Goal: Task Accomplishment & Management: Manage account settings

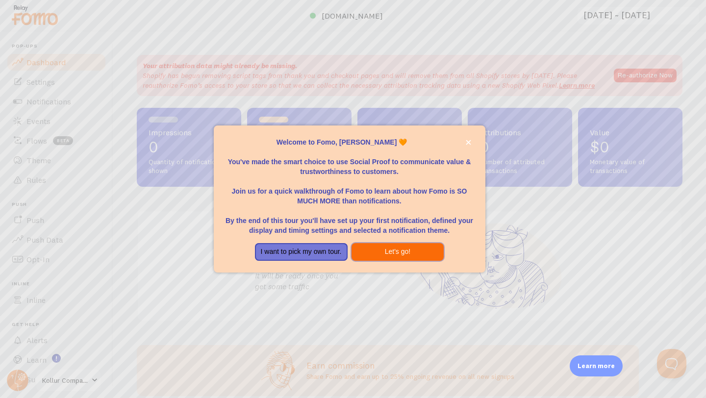
click at [372, 253] on button "Let's go!" at bounding box center [397, 252] width 93 height 18
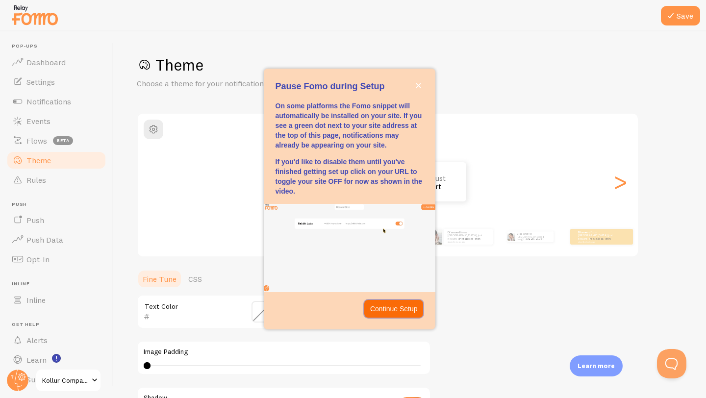
click at [397, 312] on p "Continue Setup" at bounding box center [394, 309] width 48 height 10
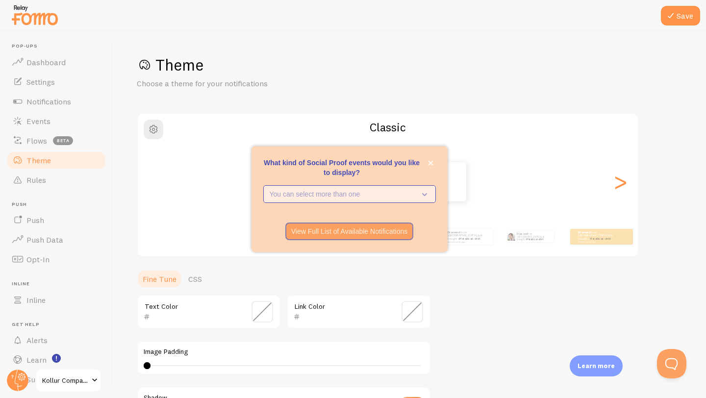
click at [374, 197] on p "You can select more than one" at bounding box center [343, 194] width 146 height 10
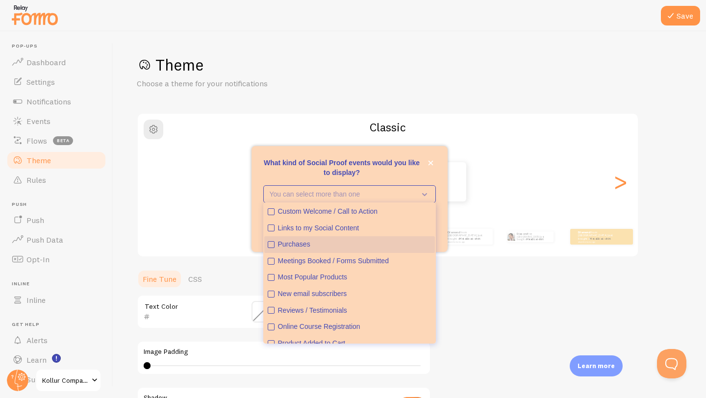
click at [272, 245] on icon "Purchases" at bounding box center [271, 245] width 6 height 6
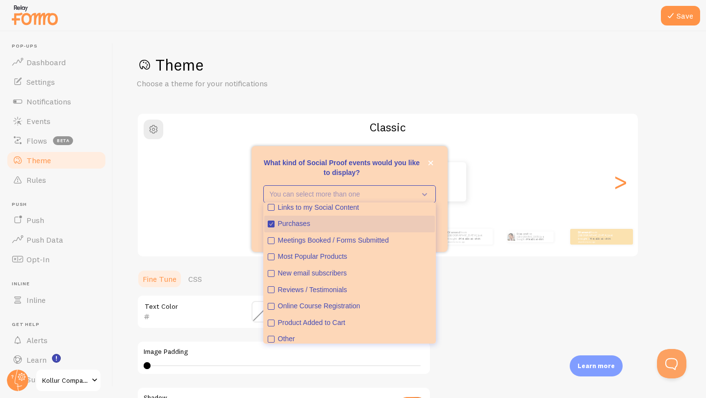
scroll to position [25, 0]
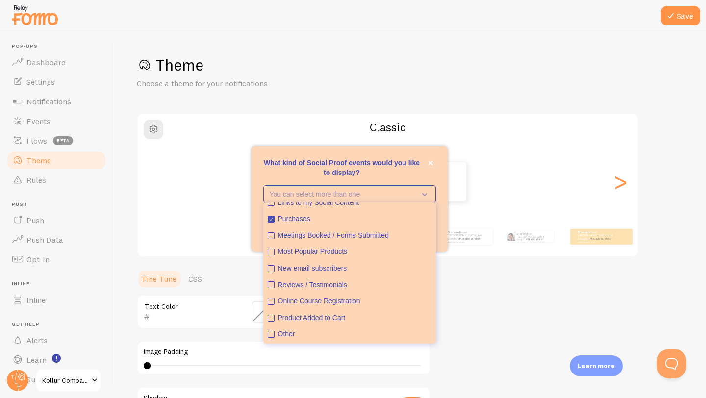
click at [442, 237] on div "View Full List of Available Notifications" at bounding box center [349, 232] width 196 height 18
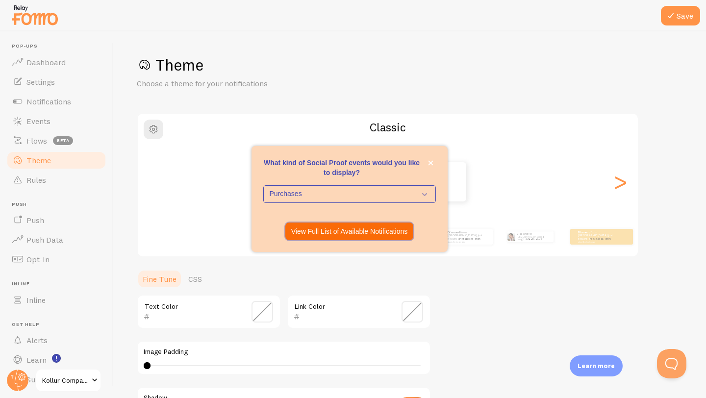
click at [390, 233] on p "View Full List of Available Notifications" at bounding box center [349, 231] width 117 height 10
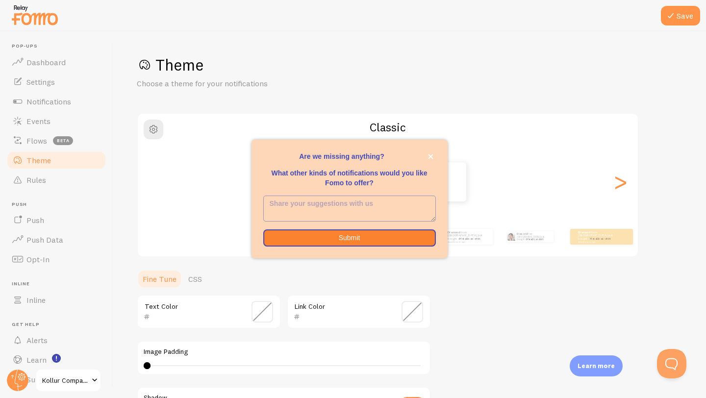
click at [364, 210] on textarea "<p>Are we missing anything? </p><p></p><p>What other kinds of notifications wou…" at bounding box center [350, 208] width 172 height 25
click at [359, 240] on button "Submit" at bounding box center [349, 238] width 173 height 18
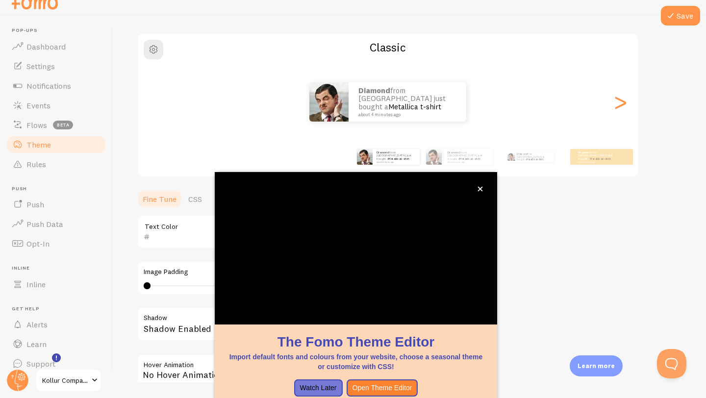
scroll to position [11, 0]
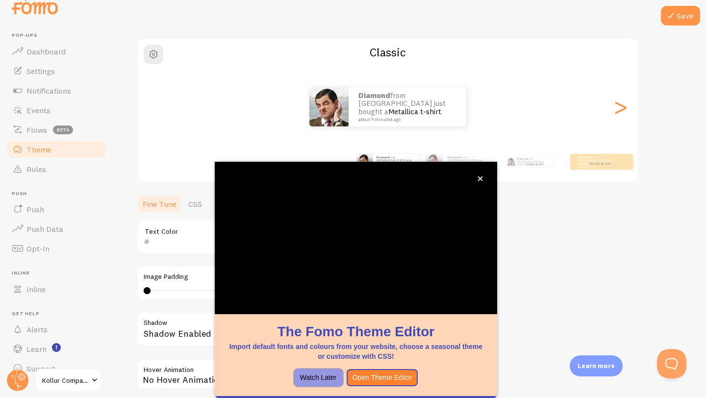
click at [329, 377] on button "Watch Later" at bounding box center [318, 378] width 49 height 18
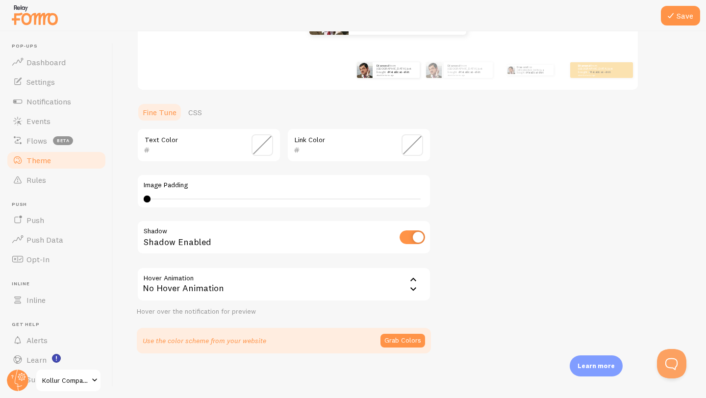
scroll to position [169, 0]
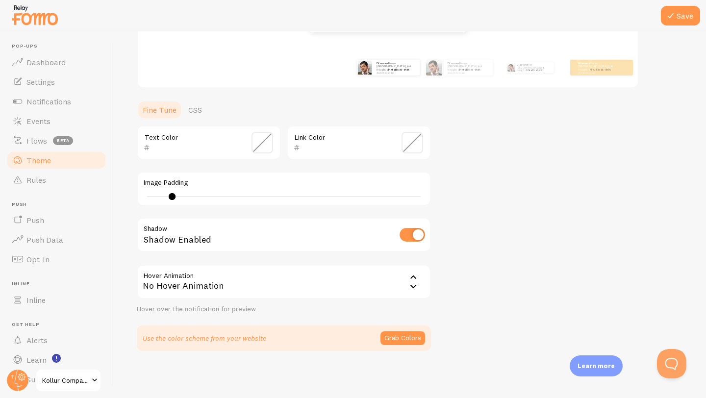
type input "0"
drag, startPoint x: 147, startPoint y: 199, endPoint x: 137, endPoint y: 179, distance: 21.5
click at [137, 179] on div "Image Padding 0" at bounding box center [284, 189] width 294 height 34
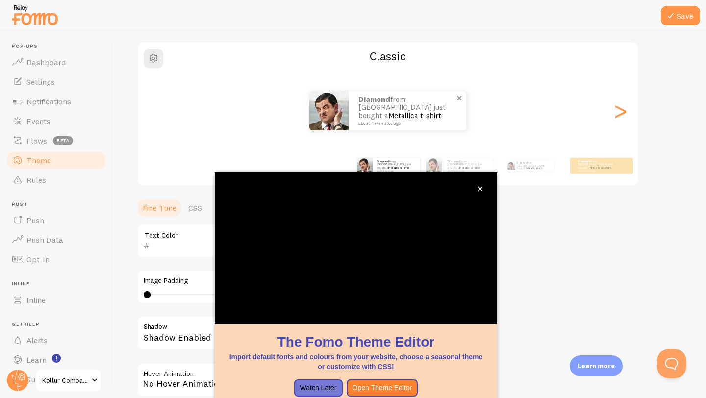
scroll to position [64, 0]
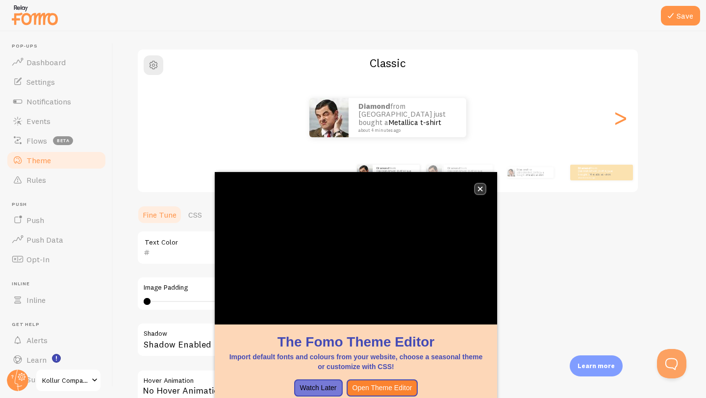
click at [479, 191] on icon "close," at bounding box center [479, 188] width 5 height 5
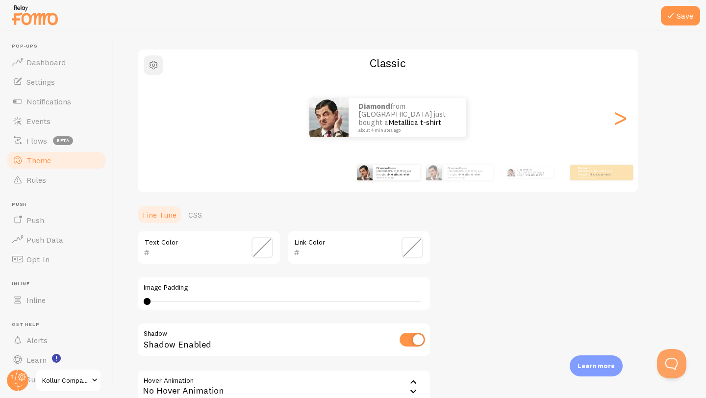
click at [156, 69] on span "button" at bounding box center [154, 65] width 12 height 12
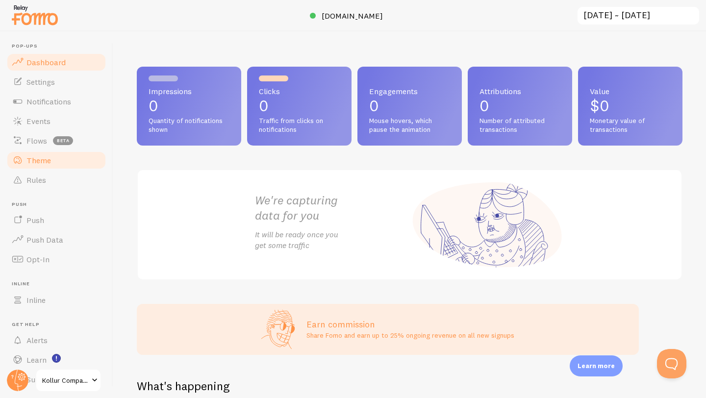
click at [43, 165] on link "Theme" at bounding box center [56, 160] width 101 height 20
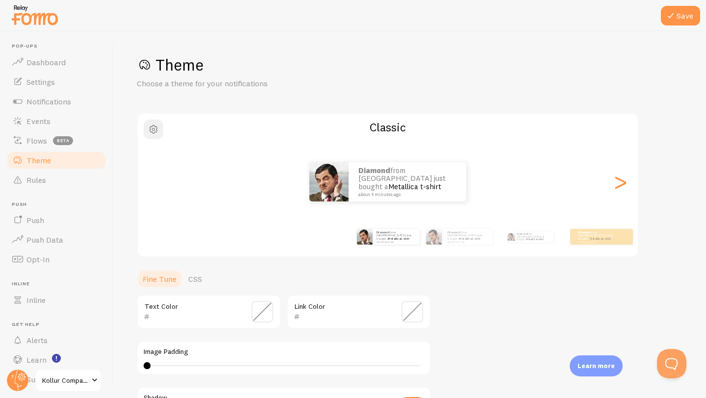
click at [155, 134] on span "button" at bounding box center [154, 130] width 12 height 12
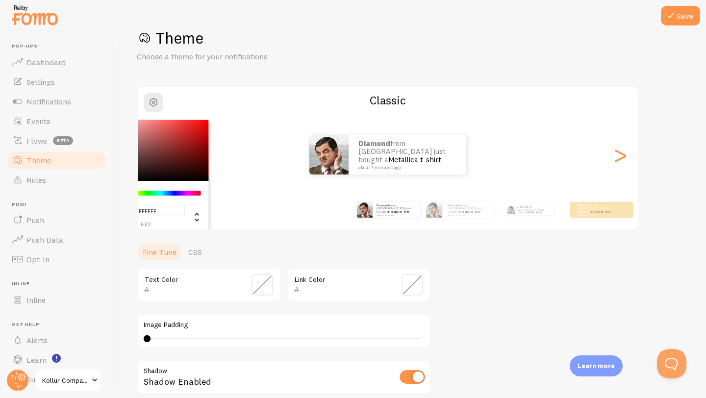
scroll to position [15, 0]
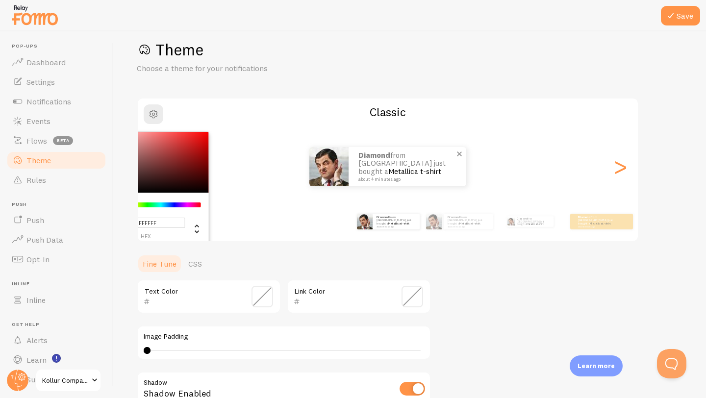
click at [330, 170] on img at bounding box center [328, 166] width 39 height 39
click at [227, 244] on div "Theme Choose a theme for your notifications #FFFFFF hex 255 r 255 g 255 b 0 h 0…" at bounding box center [410, 272] width 546 height 465
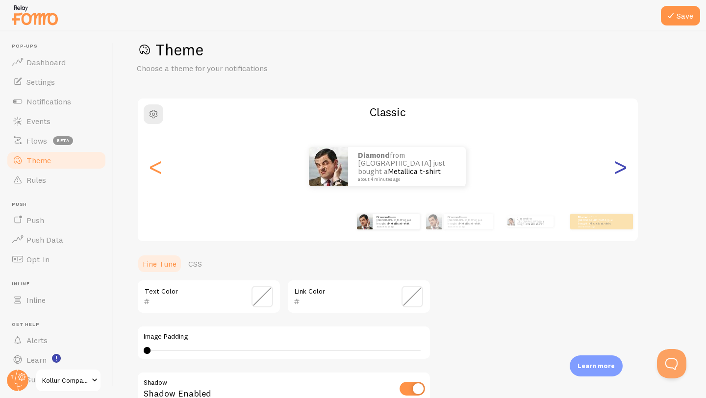
click at [622, 170] on div ">" at bounding box center [620, 166] width 12 height 71
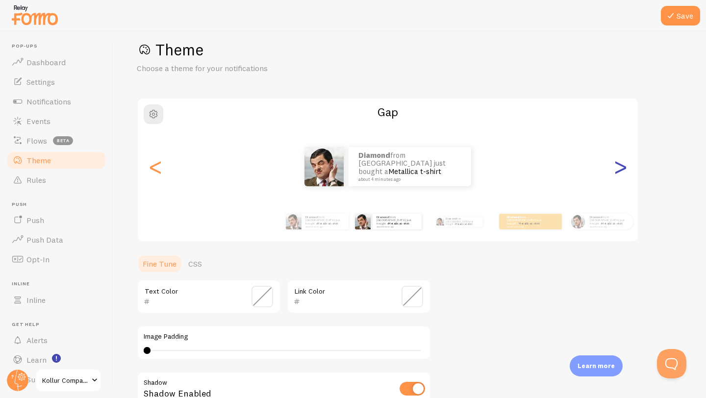
click at [622, 171] on div ">" at bounding box center [620, 166] width 12 height 71
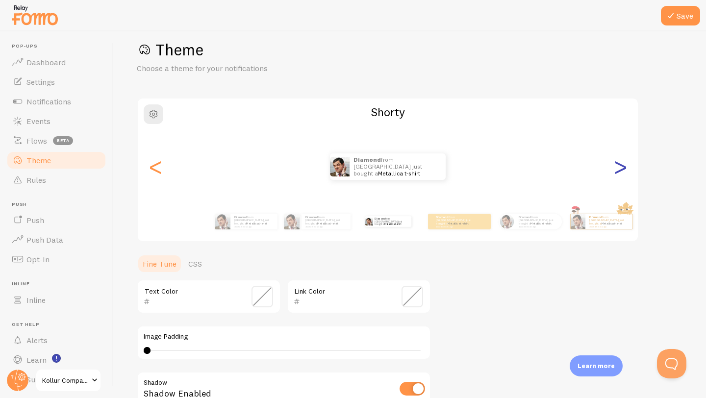
click at [618, 175] on div ">" at bounding box center [620, 166] width 12 height 71
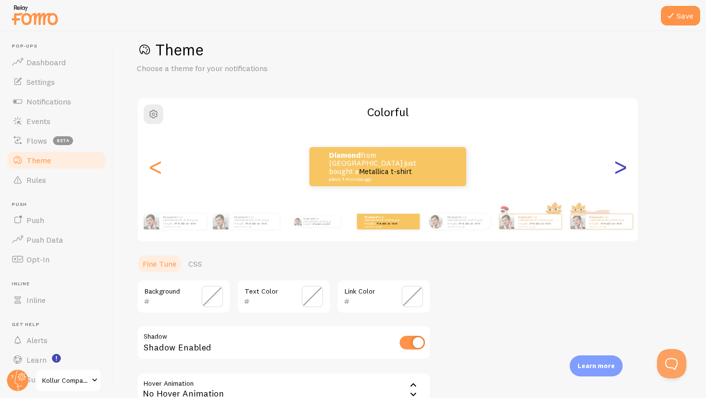
click at [619, 175] on div ">" at bounding box center [620, 166] width 12 height 71
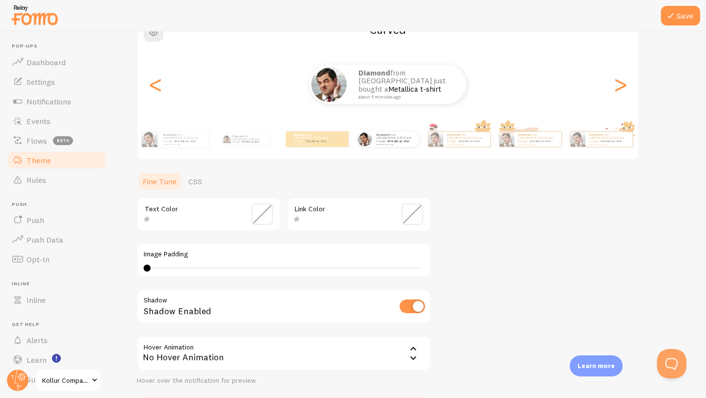
scroll to position [106, 0]
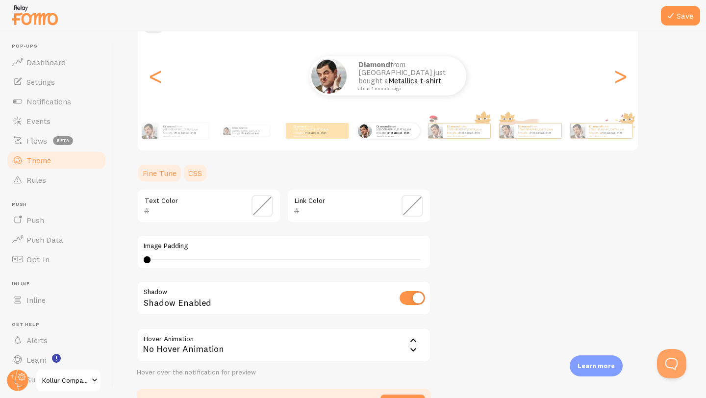
click at [197, 168] on link "CSS" at bounding box center [194, 173] width 25 height 20
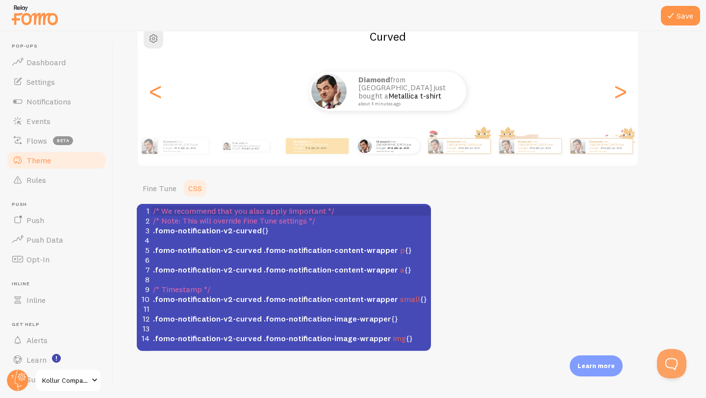
scroll to position [91, 0]
click at [164, 183] on link "Fine Tune" at bounding box center [160, 188] width 46 height 20
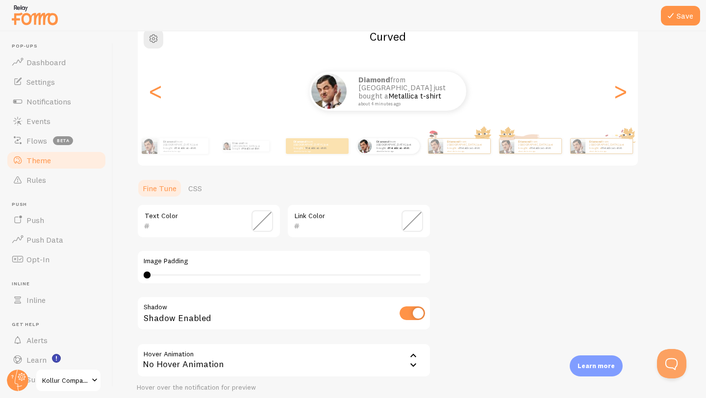
click at [420, 223] on span at bounding box center [412, 221] width 22 height 22
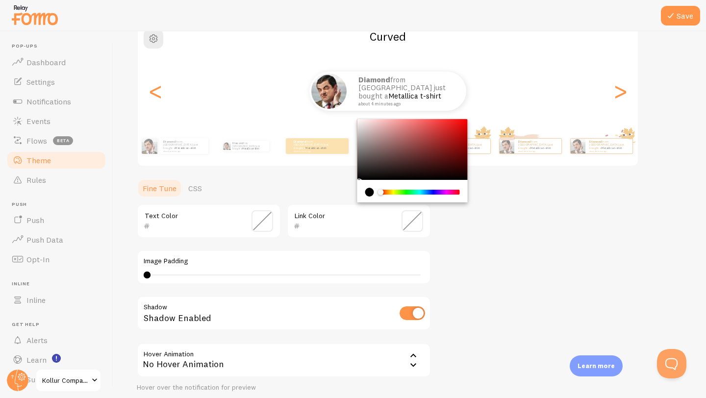
click at [437, 241] on div "Theme Choose a theme for your notifications Curved Diamond from [GEOGRAPHIC_DAT…" at bounding box center [410, 196] width 546 height 465
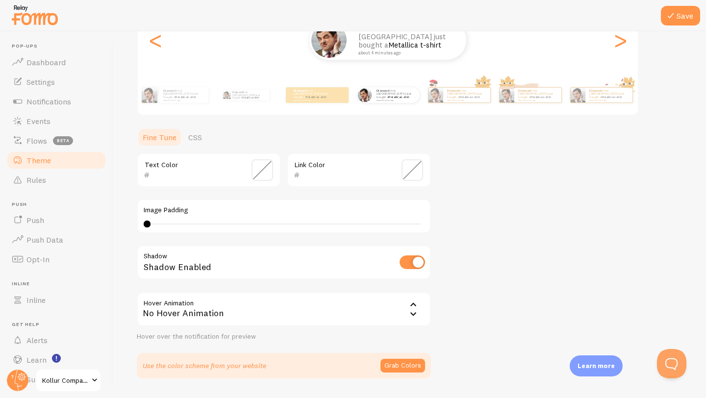
scroll to position [140, 0]
drag, startPoint x: 150, startPoint y: 225, endPoint x: 288, endPoint y: 205, distance: 140.1
click at [288, 205] on div "Image Padding 23" at bounding box center [284, 217] width 294 height 34
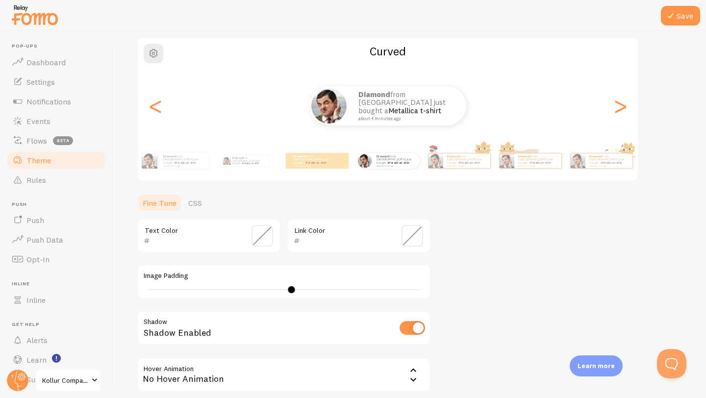
scroll to position [75, 0]
drag, startPoint x: 293, startPoint y: 291, endPoint x: 128, endPoint y: 308, distance: 165.1
click at [129, 308] on div "Save Theme Choose a theme for your notifications Curved Diamond from [GEOGRAPHI…" at bounding box center [409, 214] width 593 height 367
click at [155, 296] on div "Image Padding 4" at bounding box center [284, 283] width 294 height 34
click at [152, 290] on div "4" at bounding box center [284, 291] width 280 height 8
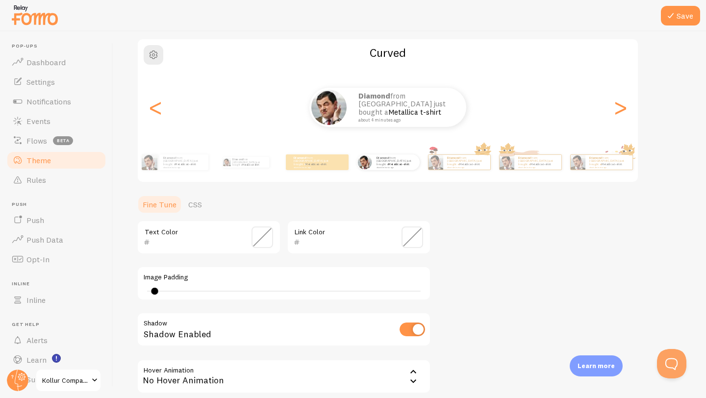
type input "4"
drag, startPoint x: 156, startPoint y: 292, endPoint x: 132, endPoint y: 290, distance: 23.6
click at [132, 290] on div "Save Theme Choose a theme for your notifications Curved Diamond from [GEOGRAPHI…" at bounding box center [409, 214] width 593 height 367
click at [96, 378] on span at bounding box center [95, 381] width 12 height 12
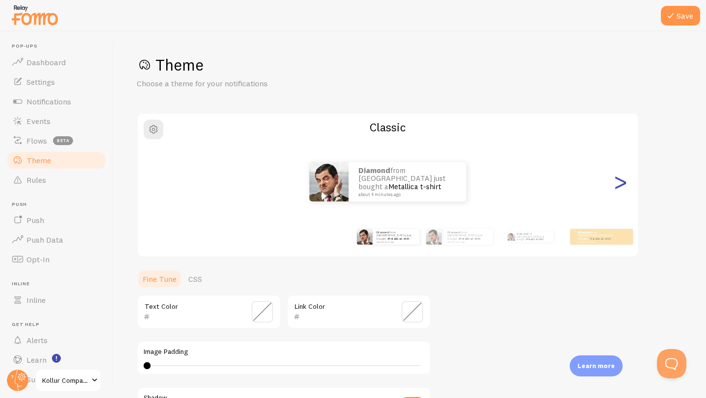
click at [618, 191] on div ">" at bounding box center [620, 182] width 12 height 71
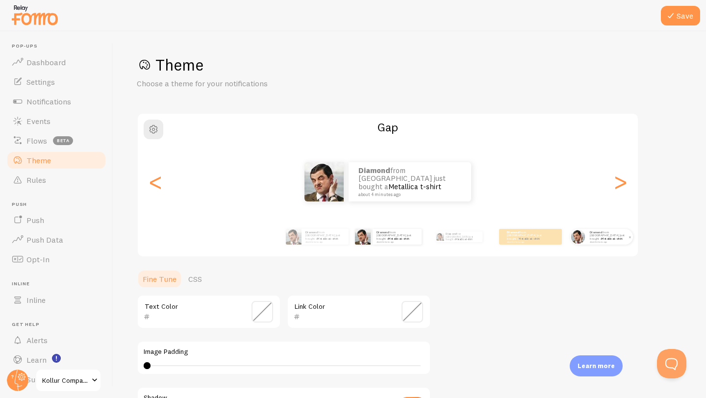
click at [579, 232] on img at bounding box center [578, 236] width 14 height 14
click at [592, 241] on div "Diamond from [GEOGRAPHIC_DATA] just bought a Metallica t-shirt about 4 minutes …" at bounding box center [609, 237] width 47 height 16
click at [599, 241] on div "Diamond from [GEOGRAPHIC_DATA] just bought a Metallica t-shirt about 4 minutes …" at bounding box center [609, 237] width 47 height 16
click at [685, 11] on button "Save" at bounding box center [680, 16] width 39 height 20
click at [37, 180] on span "Rules" at bounding box center [36, 180] width 20 height 10
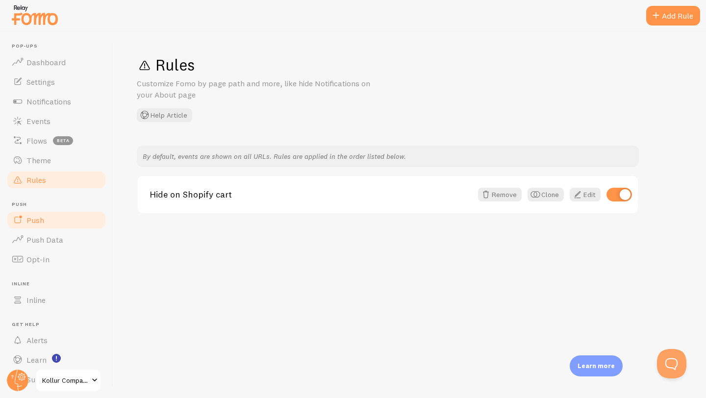
click at [46, 222] on link "Push" at bounding box center [56, 220] width 101 height 20
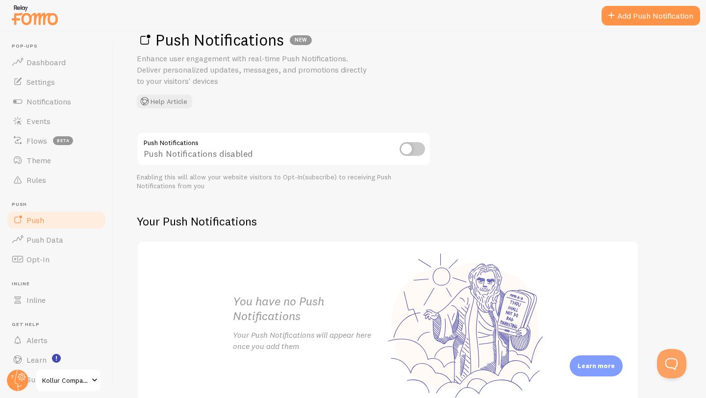
scroll to position [7, 0]
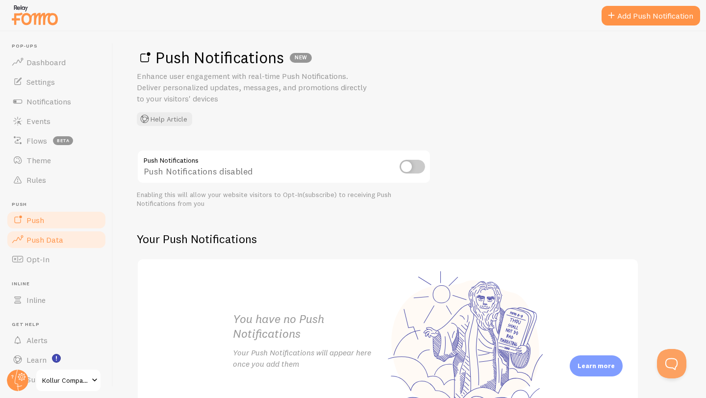
click at [39, 241] on span "Push Data" at bounding box center [44, 240] width 37 height 10
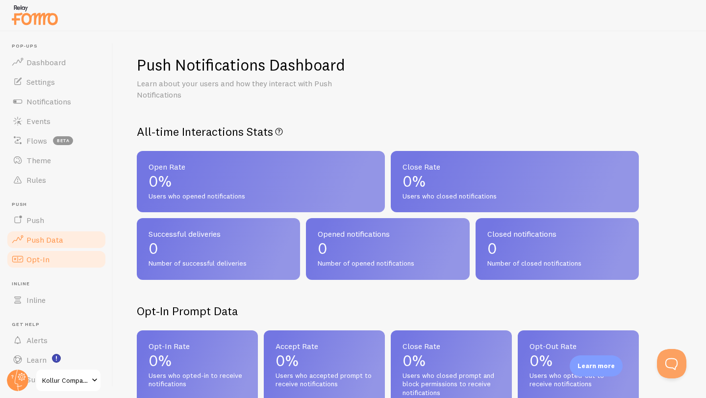
click at [42, 262] on span "Opt-In" at bounding box center [37, 259] width 23 height 10
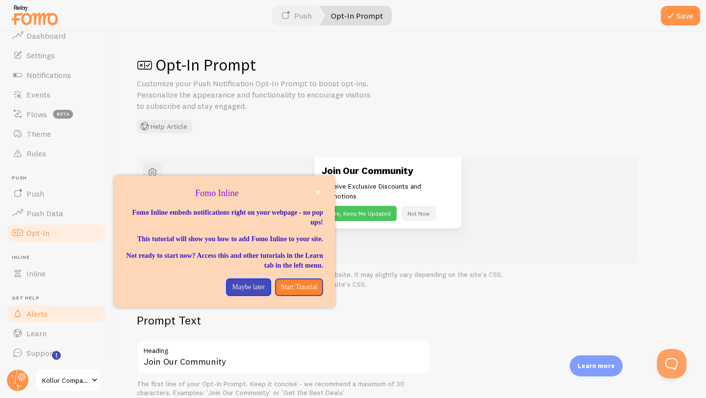
scroll to position [26, 0]
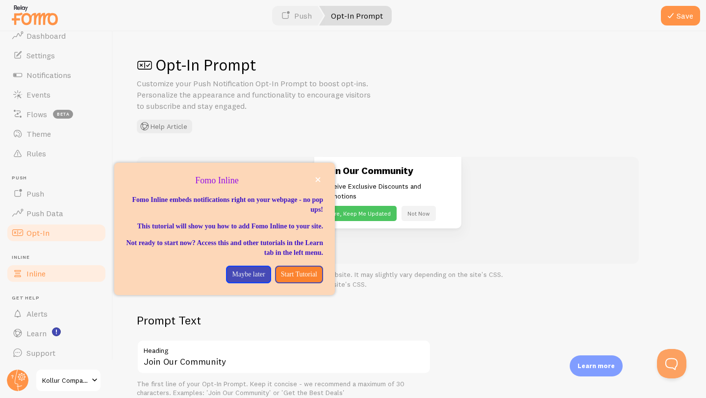
click at [43, 269] on span "Inline" at bounding box center [35, 274] width 19 height 10
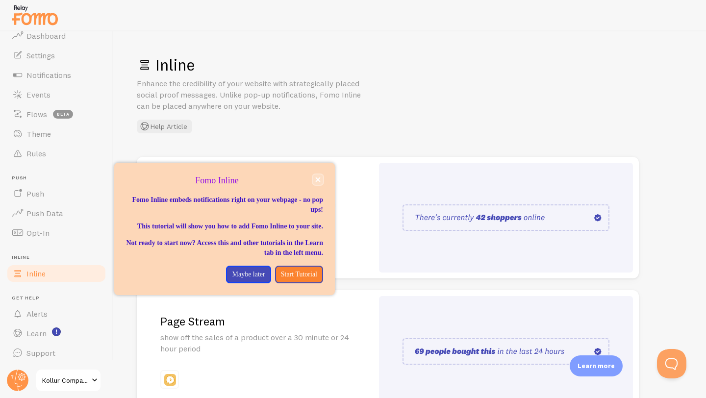
click at [317, 182] on icon "close," at bounding box center [317, 179] width 5 height 5
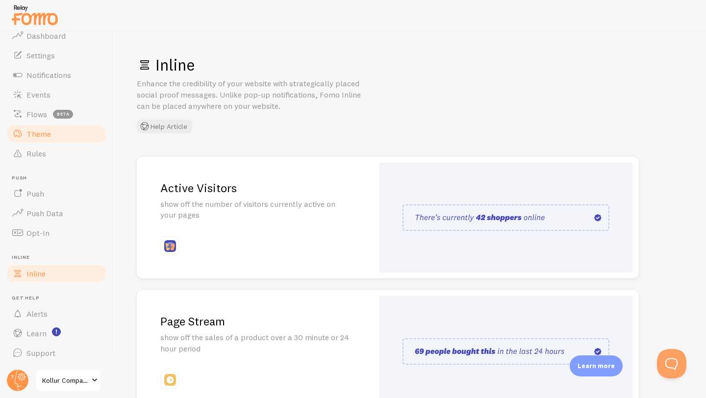
click at [48, 137] on span "Theme" at bounding box center [38, 134] width 25 height 10
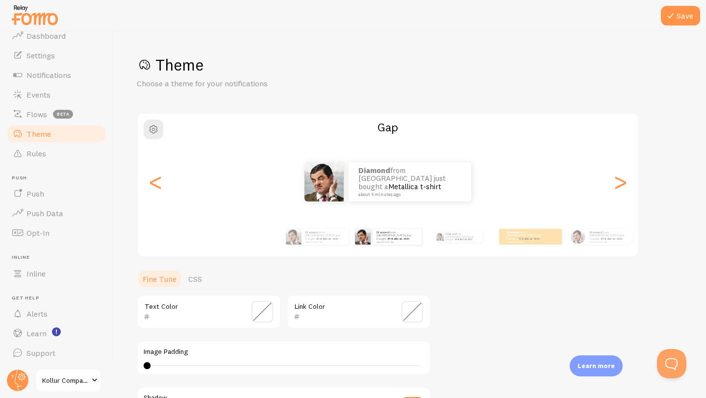
click at [597, 367] on p "Learn more" at bounding box center [595, 365] width 37 height 9
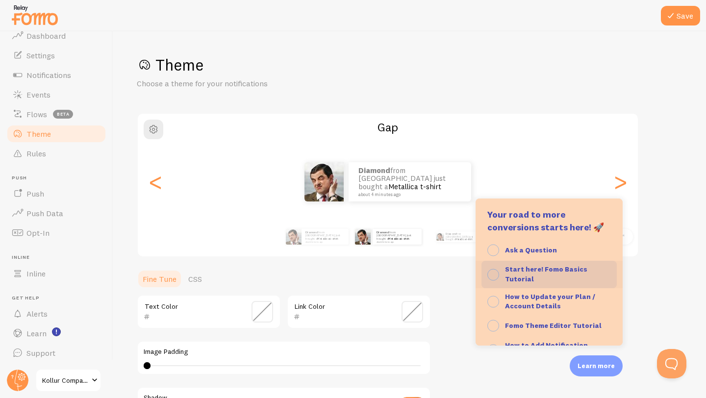
scroll to position [23, 0]
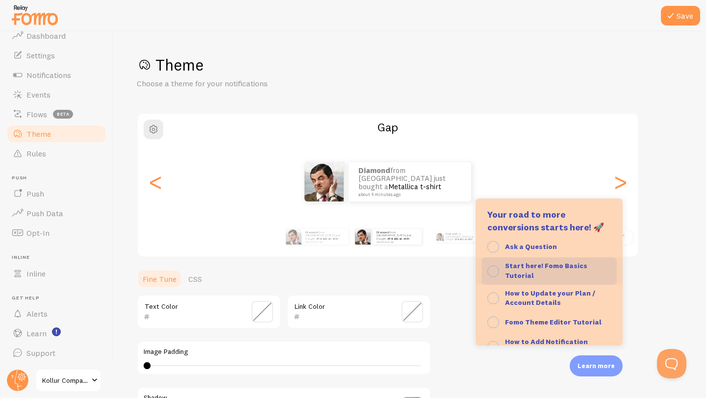
click at [549, 272] on div "Start here! Fomo Basics Tutorial" at bounding box center [558, 270] width 106 height 19
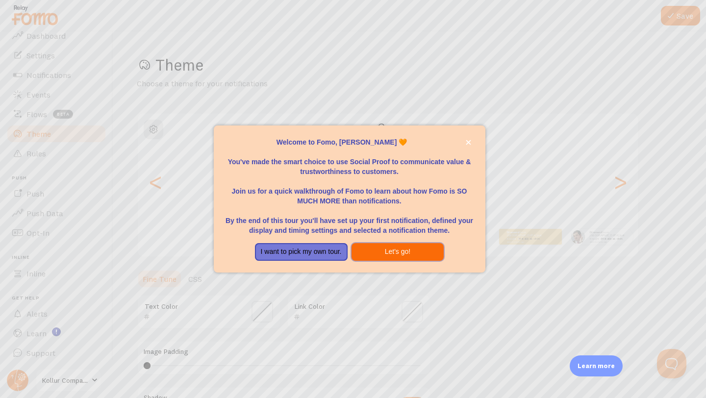
click at [367, 252] on button "Let's go!" at bounding box center [397, 252] width 93 height 18
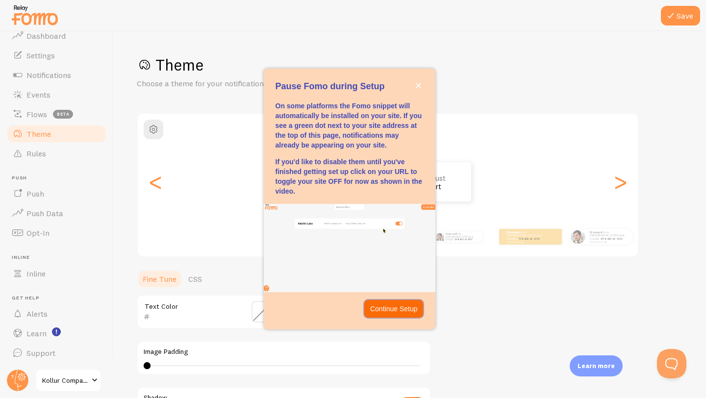
click at [382, 311] on p "Continue Setup" at bounding box center [394, 309] width 48 height 10
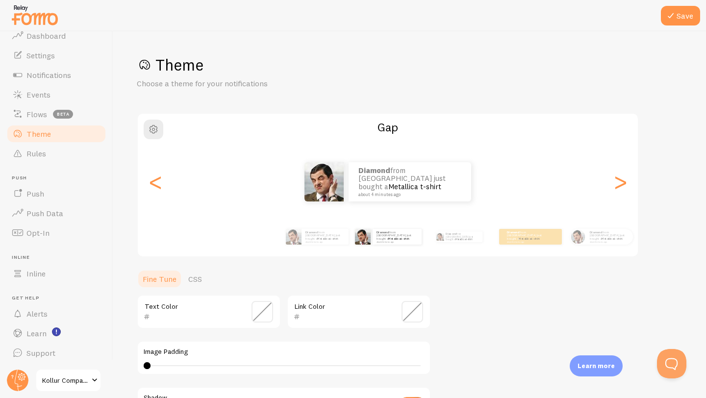
click at [593, 359] on div "Learn more" at bounding box center [596, 365] width 53 height 21
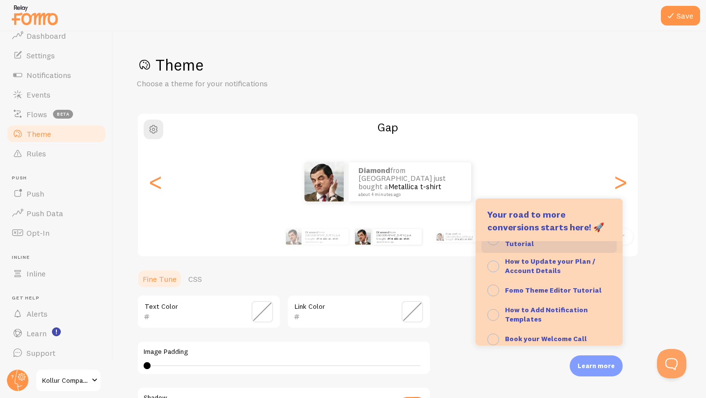
scroll to position [53, 0]
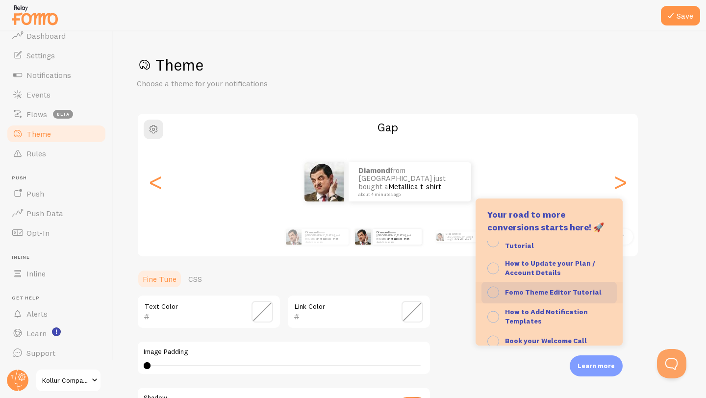
click at [553, 295] on strong "Fomo Theme Editor Tutorial" at bounding box center [553, 292] width 97 height 9
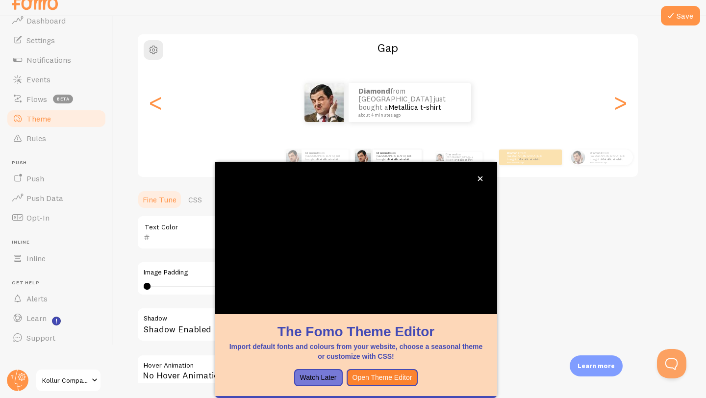
scroll to position [11, 0]
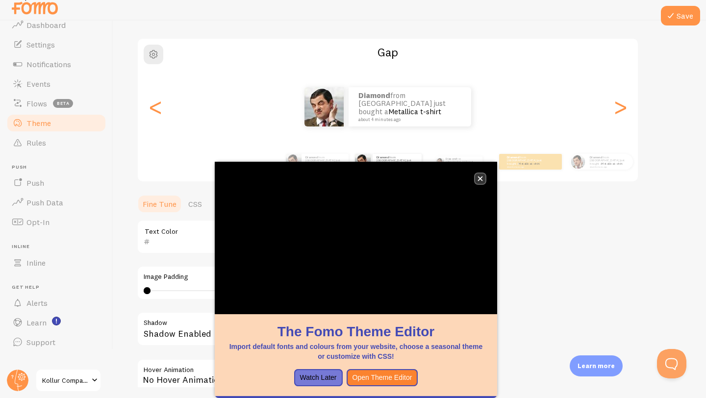
click at [479, 177] on icon "close," at bounding box center [479, 178] width 5 height 5
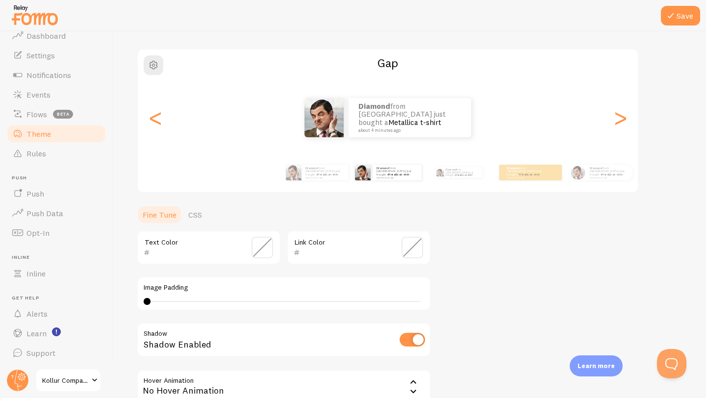
scroll to position [169, 0]
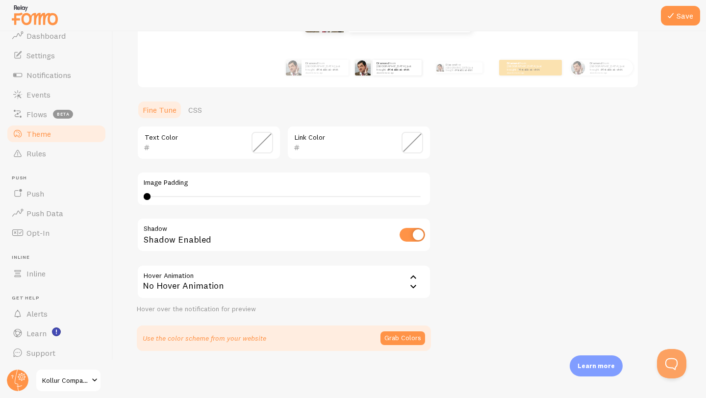
click at [404, 282] on div "No Hover Animation" at bounding box center [284, 282] width 294 height 34
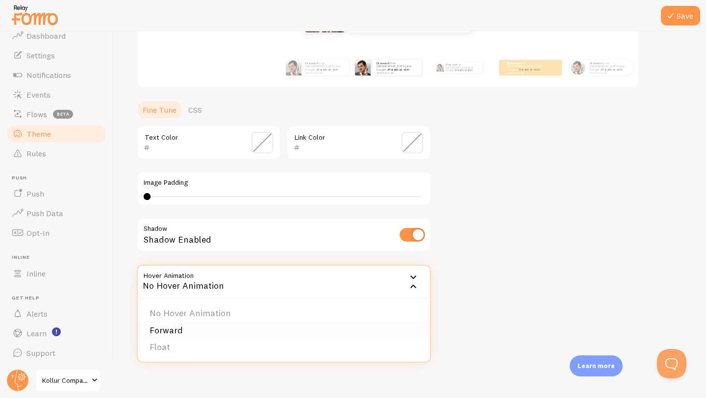
click at [194, 333] on li "Forward" at bounding box center [284, 330] width 292 height 17
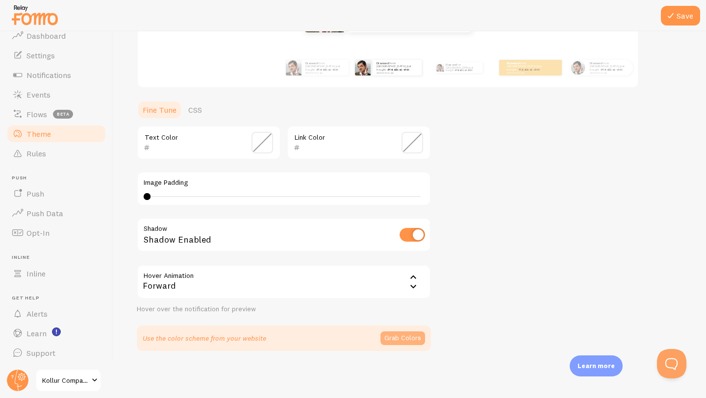
click at [396, 340] on button "Grab Colors" at bounding box center [402, 338] width 45 height 14
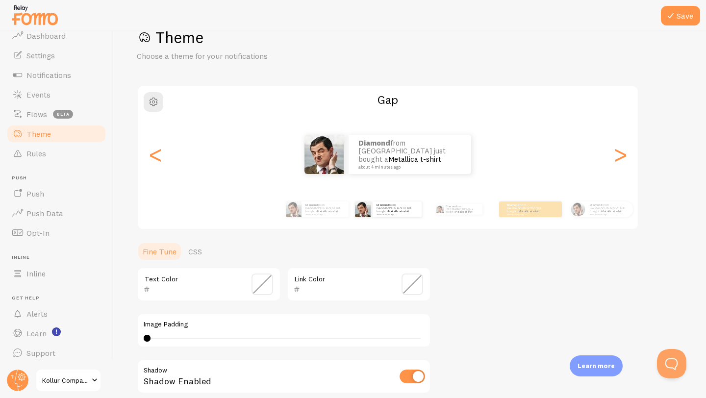
scroll to position [25, 0]
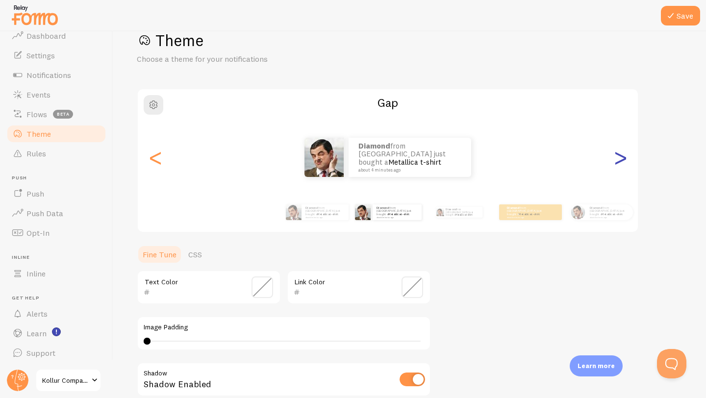
click at [619, 158] on div ">" at bounding box center [620, 157] width 12 height 71
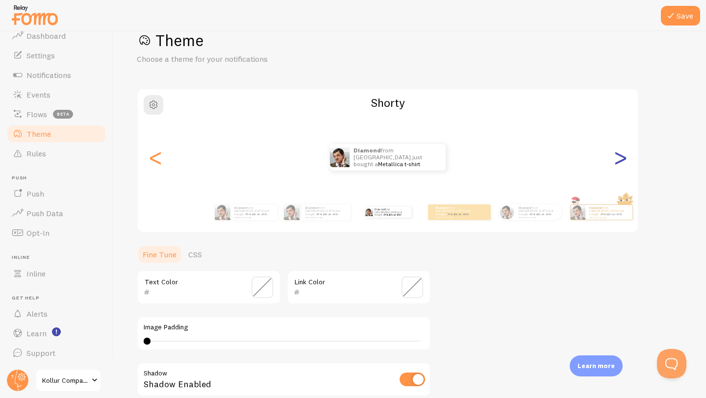
click at [619, 159] on div ">" at bounding box center [620, 157] width 12 height 71
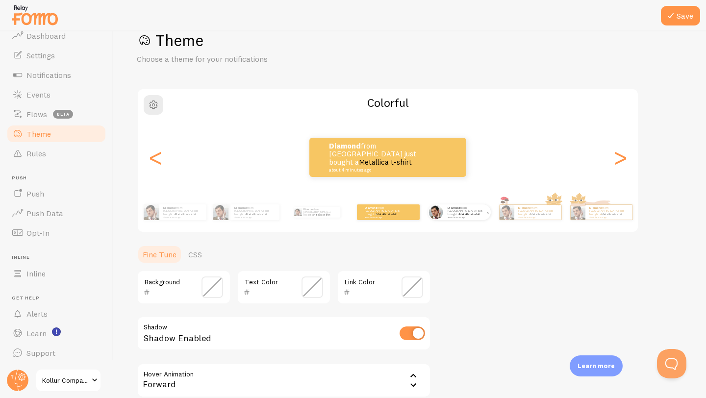
click at [473, 220] on div "Diamond from [GEOGRAPHIC_DATA] just bought a Metallica t-shirt about 4 minutes …" at bounding box center [467, 212] width 47 height 16
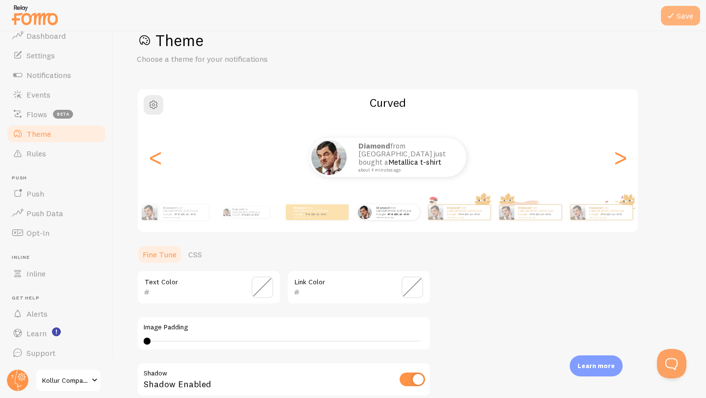
click at [680, 18] on button "Save" at bounding box center [680, 16] width 39 height 20
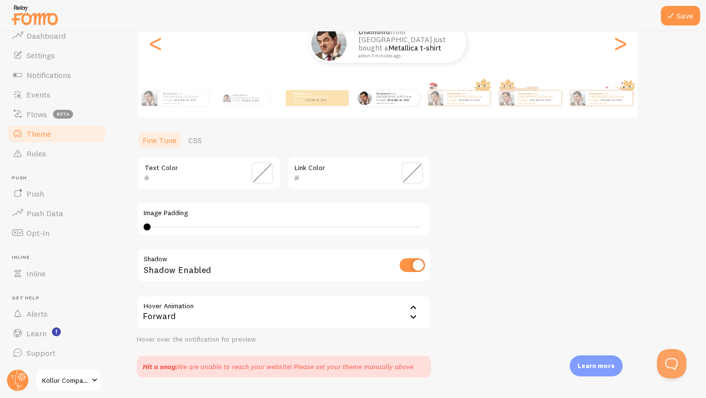
scroll to position [122, 0]
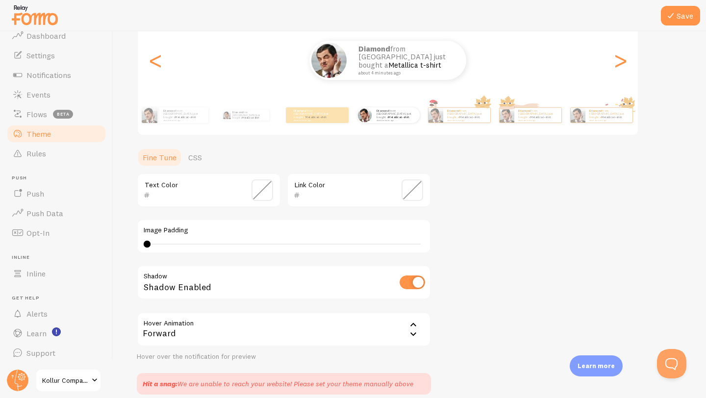
click at [612, 366] on p "Learn more" at bounding box center [595, 365] width 37 height 9
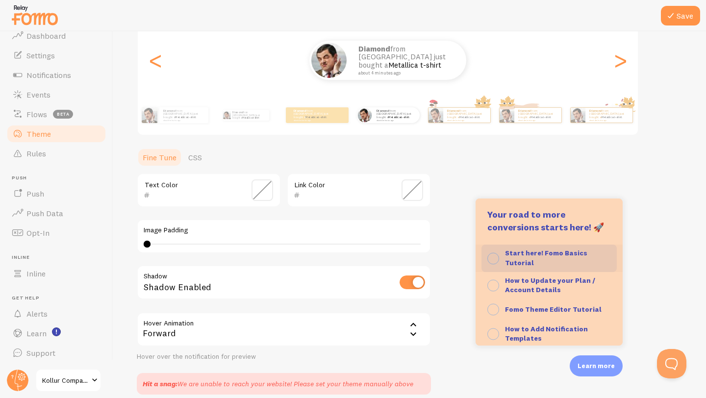
scroll to position [45, 0]
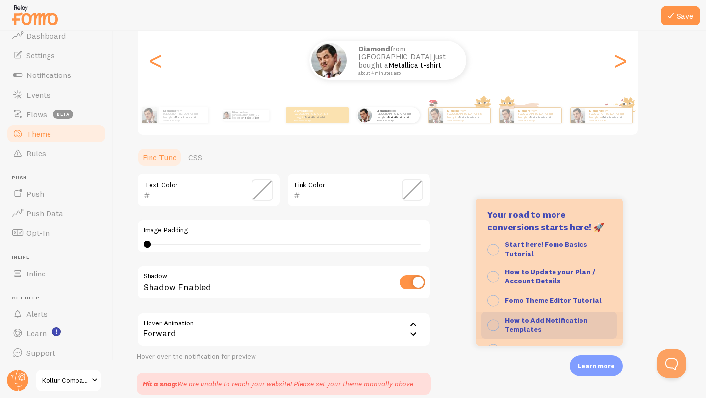
click at [545, 321] on strong "How to Add Notification Templates" at bounding box center [546, 325] width 83 height 19
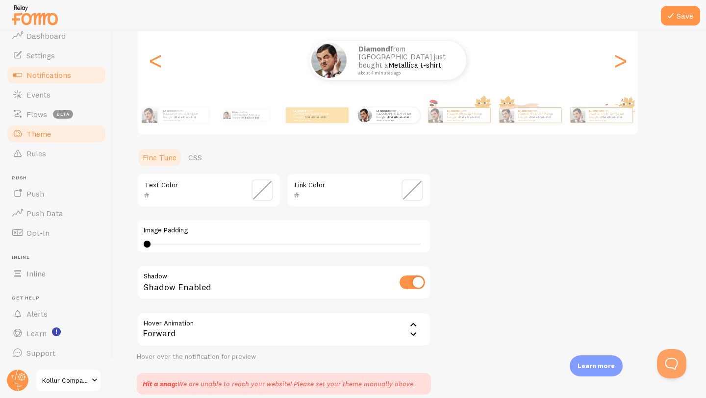
click at [46, 78] on span "Notifications" at bounding box center [48, 75] width 45 height 10
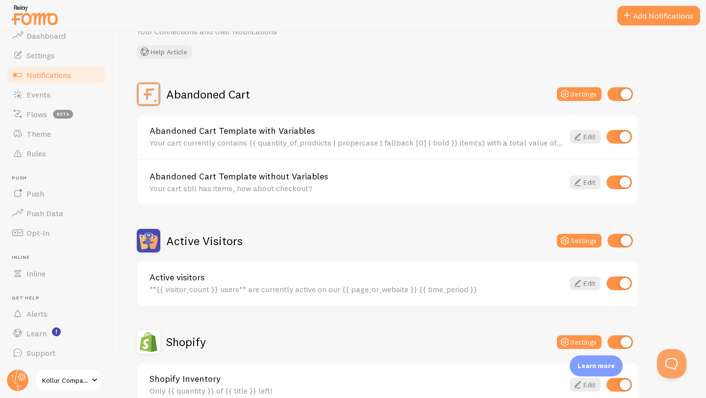
scroll to position [48, 0]
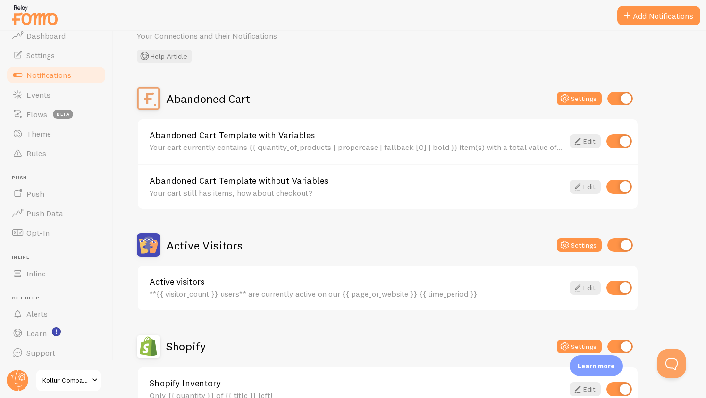
click at [626, 98] on input "checkbox" at bounding box center [619, 99] width 25 height 14
checkbox input "false"
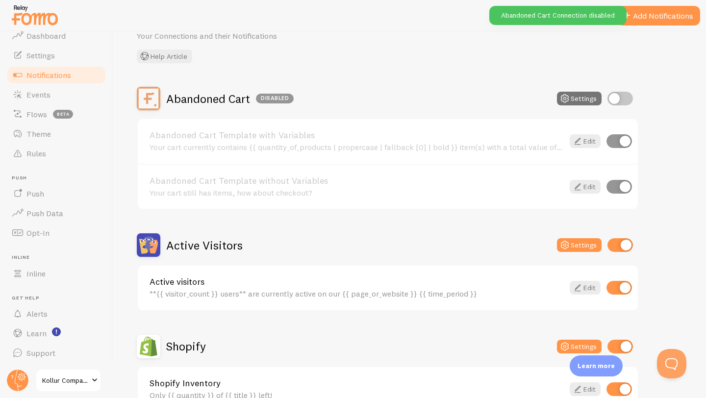
click at [625, 244] on input "checkbox" at bounding box center [619, 245] width 25 height 14
checkbox input "false"
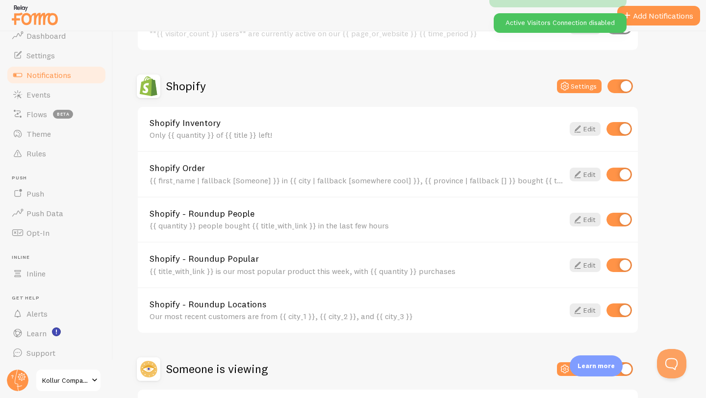
scroll to position [309, 0]
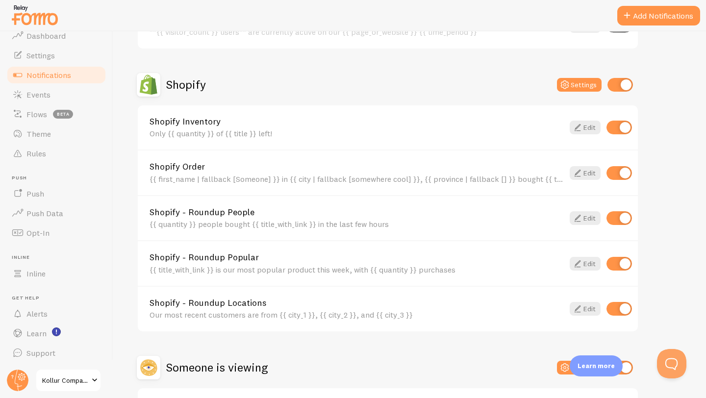
click at [620, 126] on input "checkbox" at bounding box center [618, 128] width 25 height 14
checkbox input "false"
click at [580, 173] on icon at bounding box center [578, 173] width 12 height 12
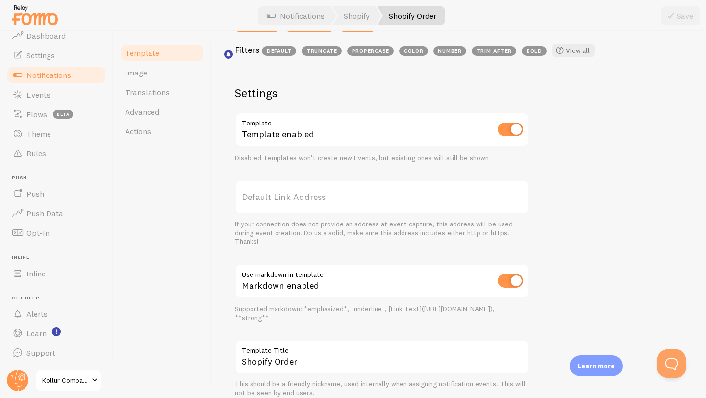
scroll to position [308, 0]
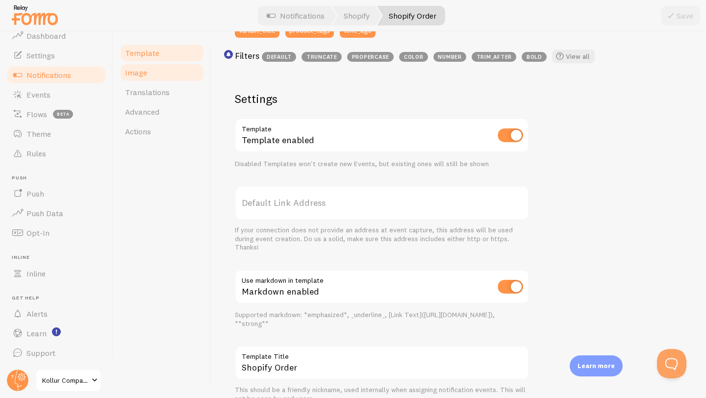
click at [146, 74] on link "Image" at bounding box center [162, 73] width 86 height 20
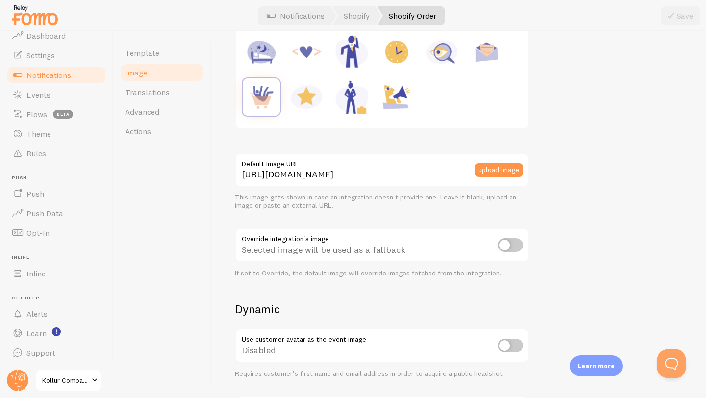
scroll to position [179, 0]
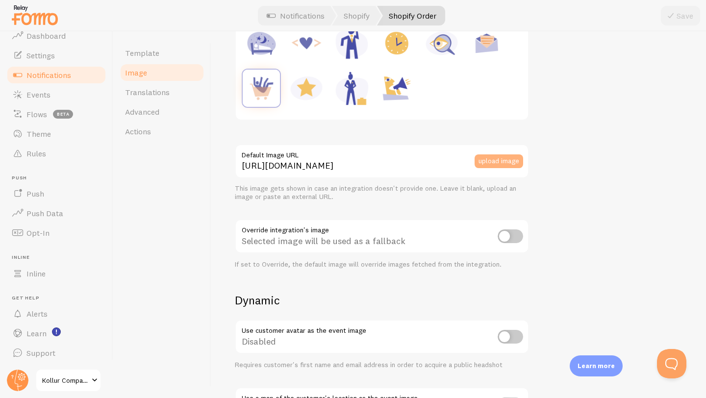
click at [498, 160] on button "upload image" at bounding box center [499, 161] width 49 height 14
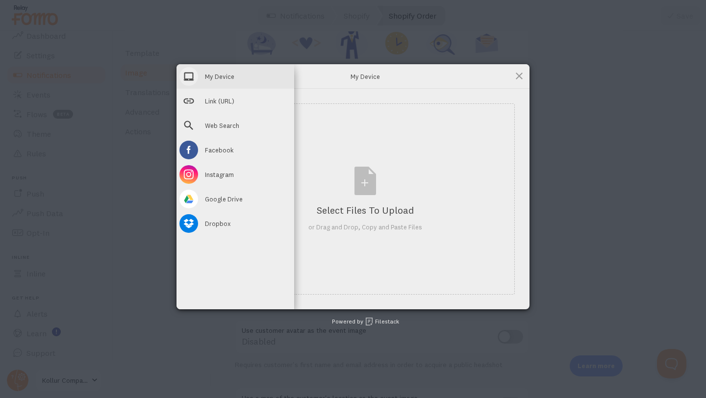
click at [221, 75] on span "My Device" at bounding box center [219, 76] width 29 height 9
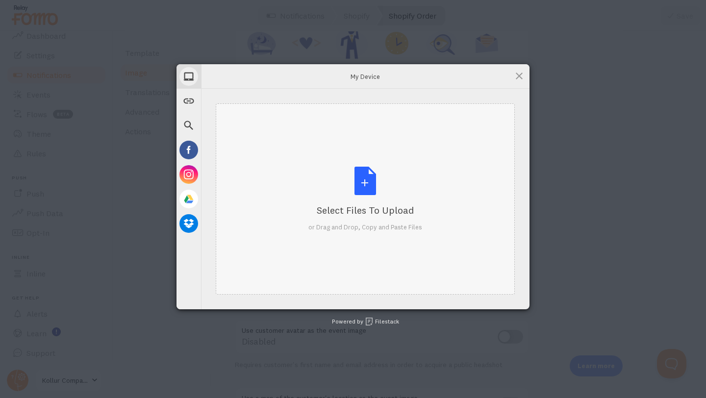
click at [361, 189] on div "Select Files to Upload or Drag and Drop, Copy and Paste Files" at bounding box center [365, 199] width 114 height 65
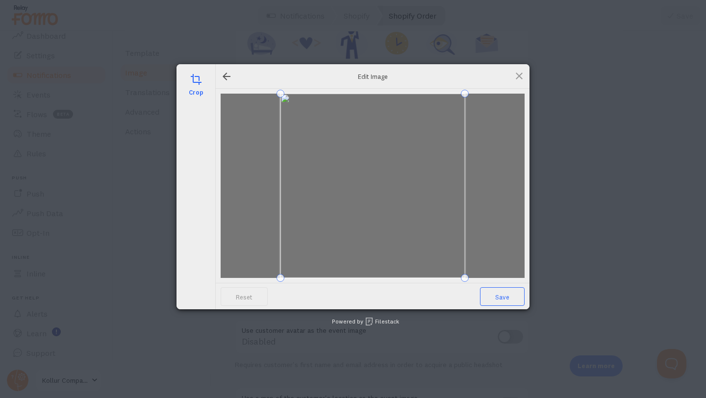
click at [515, 295] on span "Save" at bounding box center [502, 296] width 45 height 19
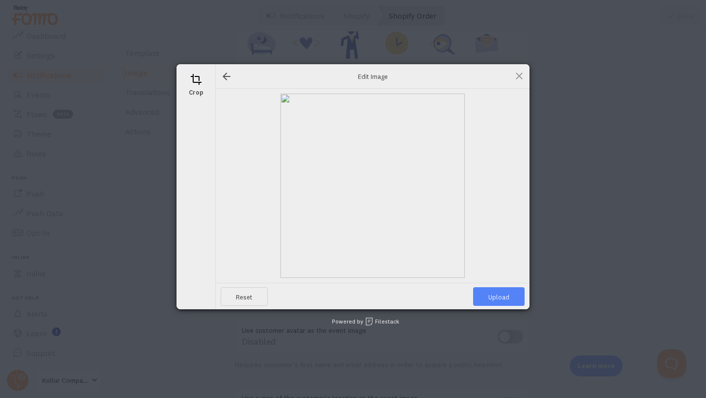
click at [497, 294] on span "Upload" at bounding box center [498, 296] width 51 height 19
type input "[URL][DOMAIN_NAME][DOMAIN_NAME]"
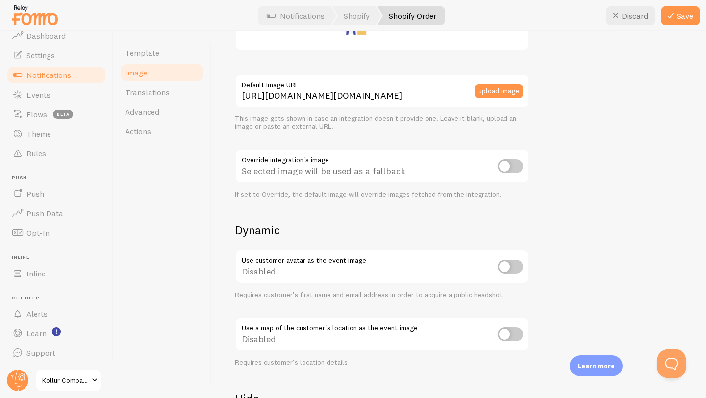
scroll to position [233, 0]
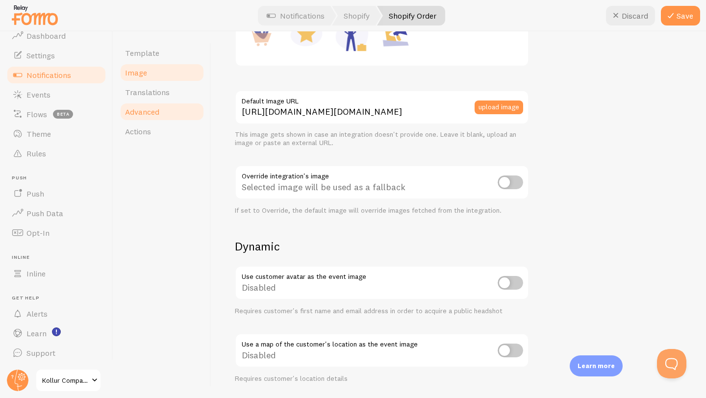
click at [162, 110] on link "Advanced" at bounding box center [162, 112] width 86 height 20
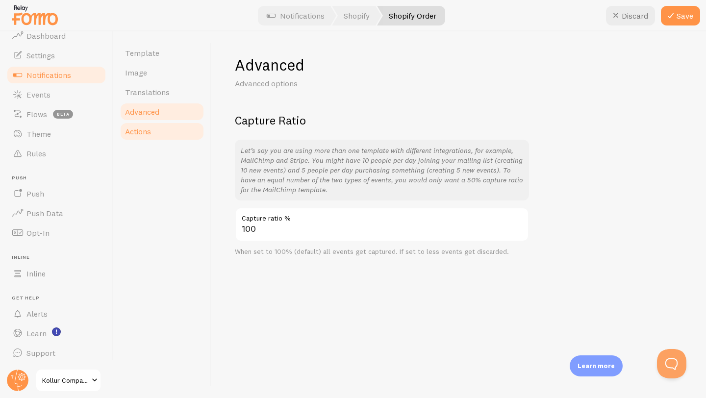
click at [158, 124] on link "Actions" at bounding box center [162, 132] width 86 height 20
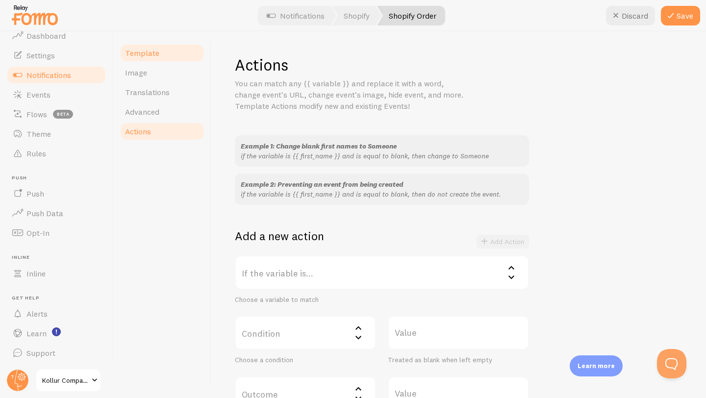
click at [142, 54] on span "Template" at bounding box center [142, 53] width 34 height 10
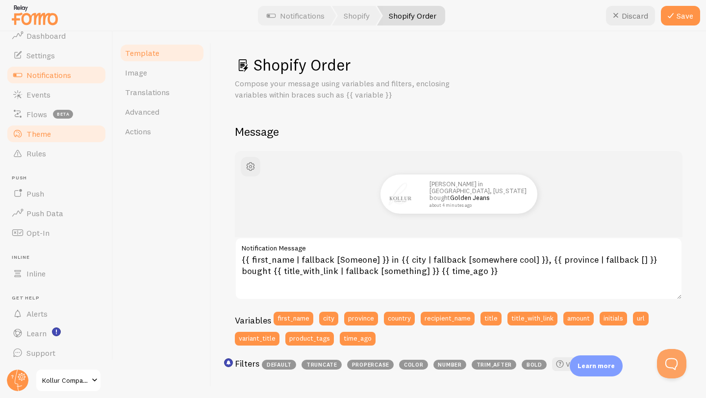
click at [54, 134] on link "Theme" at bounding box center [56, 134] width 101 height 20
click at [677, 19] on button "Save" at bounding box center [680, 16] width 39 height 20
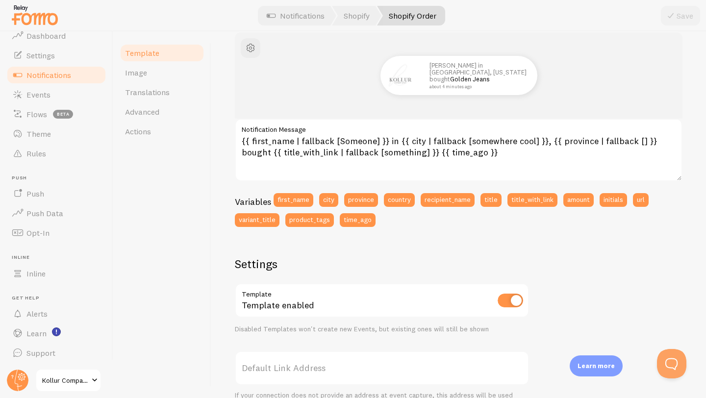
scroll to position [120, 0]
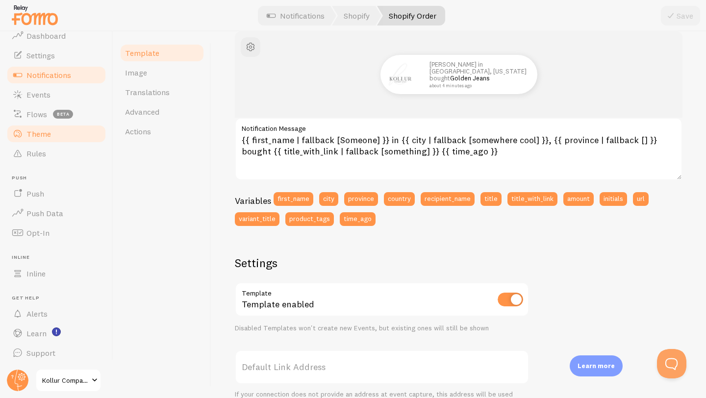
click at [52, 131] on link "Theme" at bounding box center [56, 134] width 101 height 20
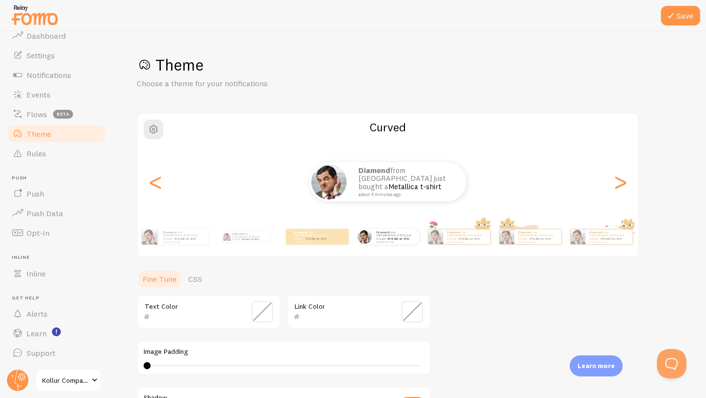
scroll to position [169, 0]
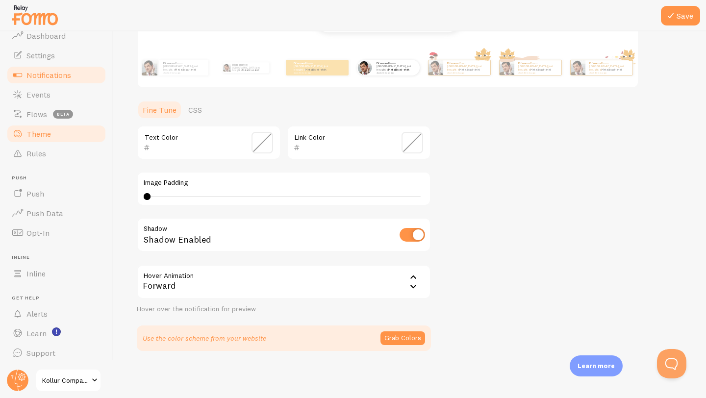
click at [80, 75] on link "Notifications" at bounding box center [56, 75] width 101 height 20
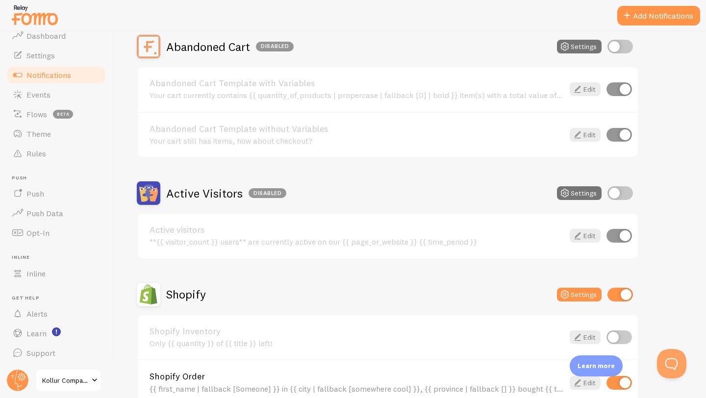
scroll to position [100, 0]
click at [615, 193] on input "checkbox" at bounding box center [619, 192] width 25 height 14
checkbox input "true"
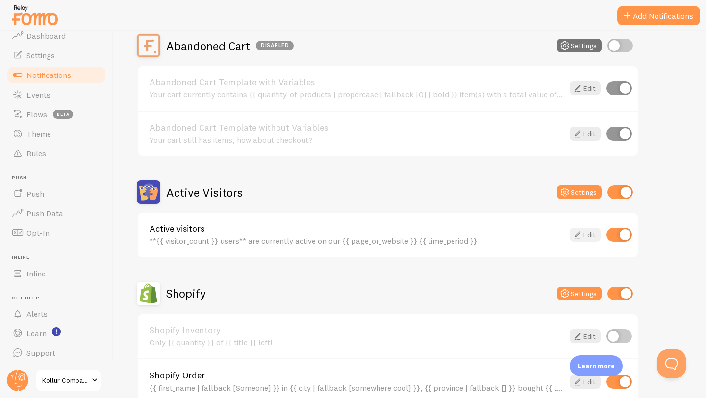
click at [585, 233] on link "Edit" at bounding box center [585, 235] width 31 height 14
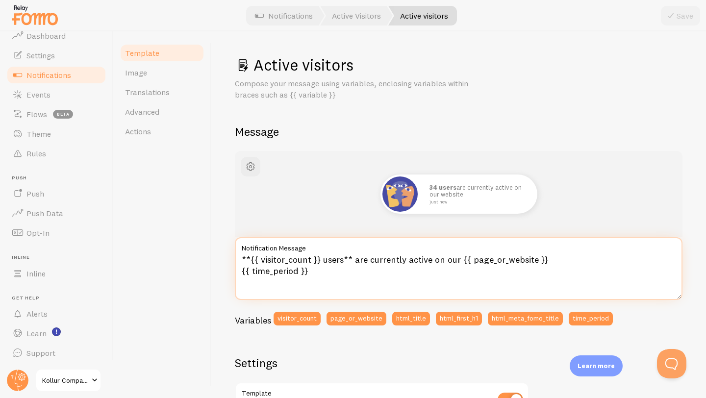
click at [342, 262] on textarea "**{{ visitor_count }} users** are currently active on our {{ page_or_website }}…" at bounding box center [459, 268] width 448 height 63
type textarea "**{{ visitor_count }} Kollur Babes** are currently active on our {{ page_or_web…"
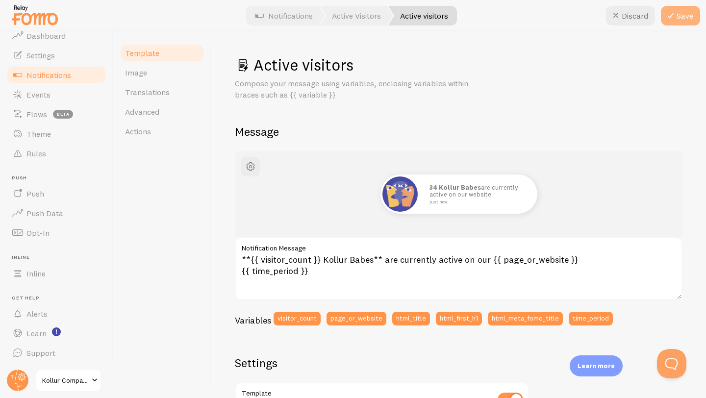
click at [690, 18] on button "Save" at bounding box center [680, 16] width 39 height 20
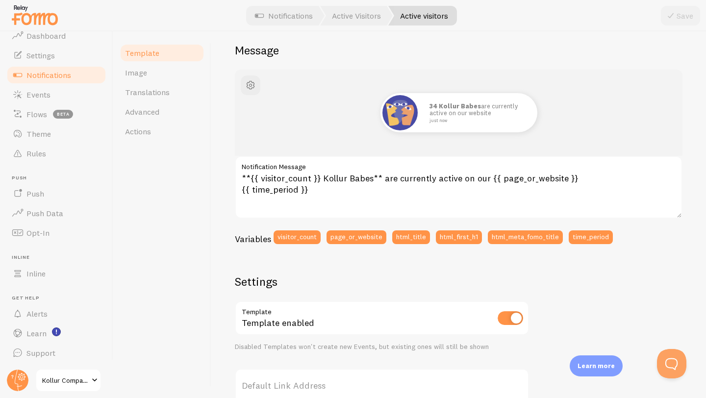
scroll to position [76, 0]
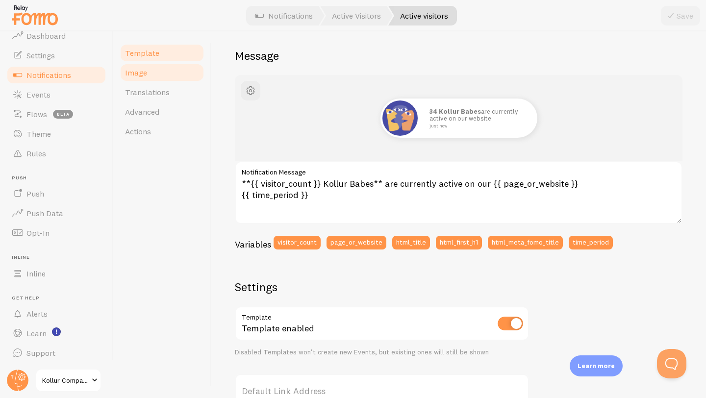
click at [164, 75] on link "Image" at bounding box center [162, 73] width 86 height 20
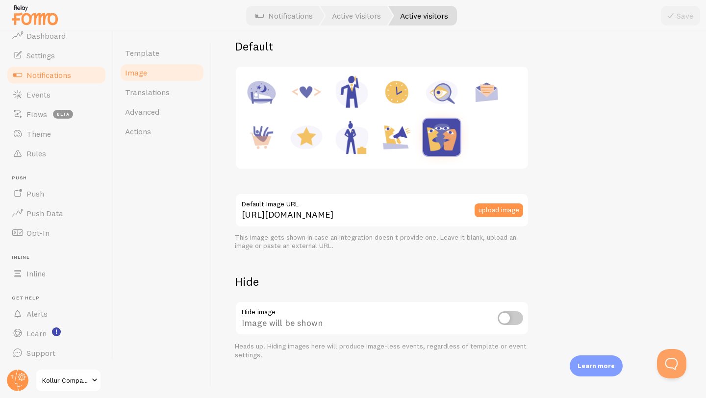
scroll to position [139, 0]
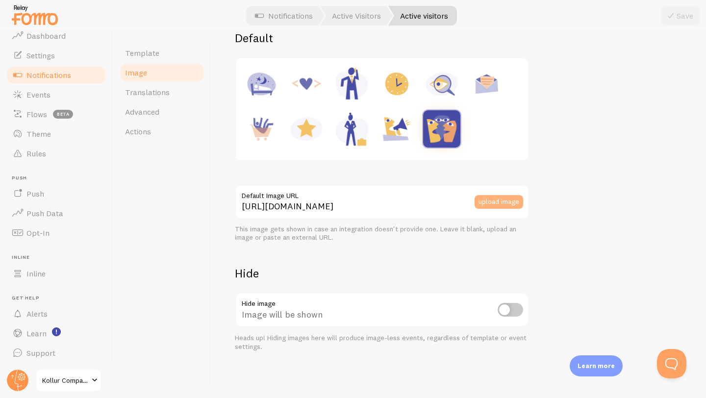
click at [497, 200] on button "upload image" at bounding box center [499, 202] width 49 height 14
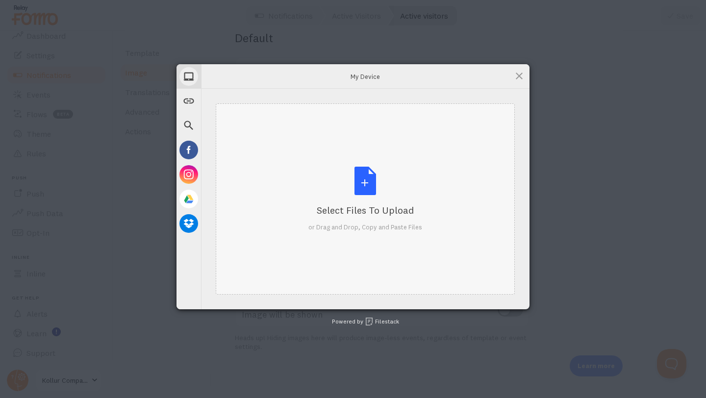
click at [357, 201] on div "Select Files to Upload or Drag and Drop, Copy and Paste Files" at bounding box center [365, 199] width 114 height 65
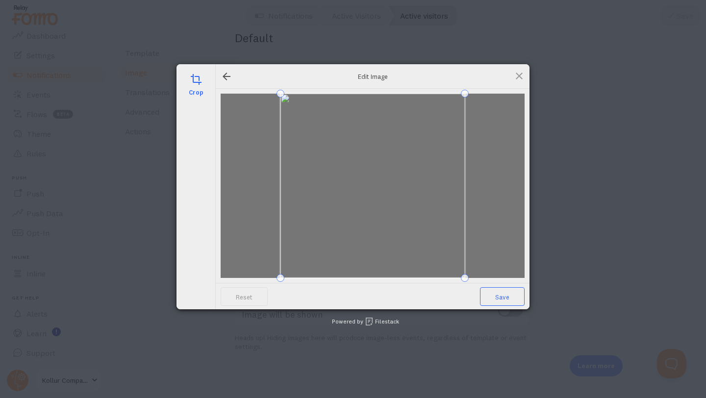
click at [497, 295] on span "Save" at bounding box center [502, 296] width 45 height 19
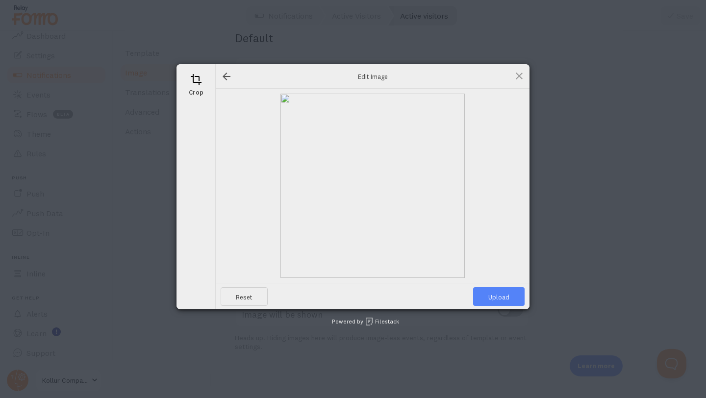
click at [501, 293] on span "Upload" at bounding box center [498, 296] width 51 height 19
type input "[URL][DOMAIN_NAME][DOMAIN_NAME]"
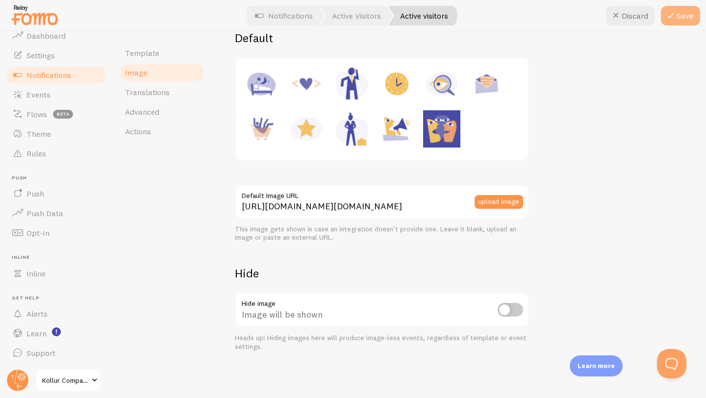
click at [687, 11] on button "Save" at bounding box center [680, 16] width 39 height 20
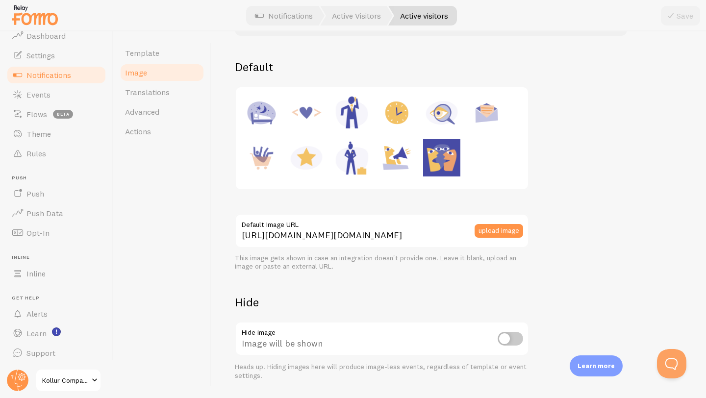
scroll to position [92, 0]
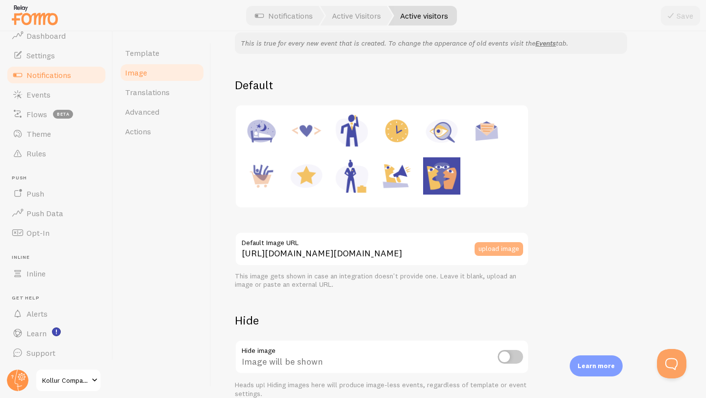
click at [500, 249] on button "upload image" at bounding box center [499, 249] width 49 height 14
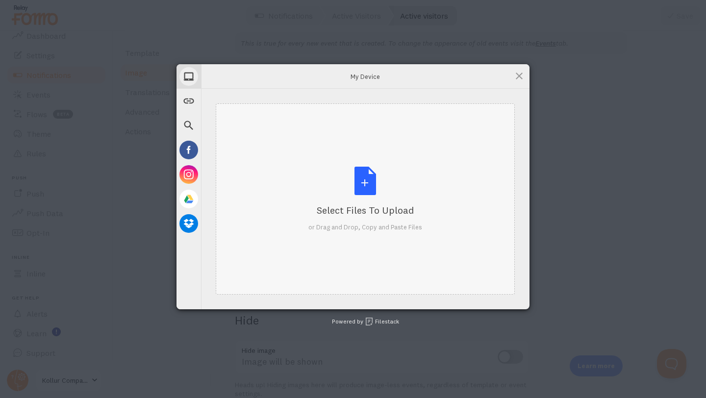
click at [369, 201] on div "Select Files to Upload or Drag and Drop, Copy and Paste Files" at bounding box center [365, 199] width 114 height 65
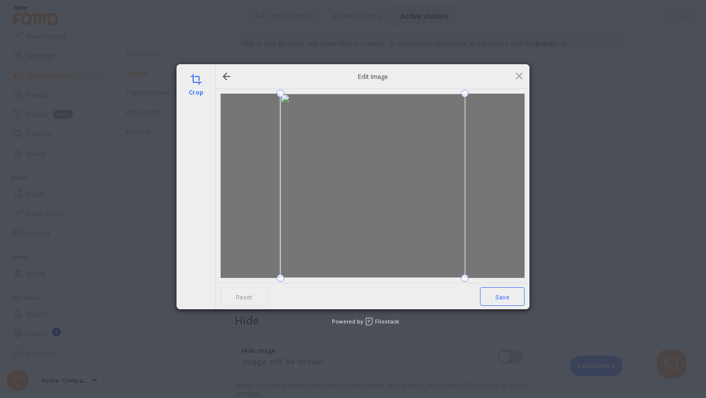
click at [496, 290] on span "Save" at bounding box center [502, 296] width 45 height 19
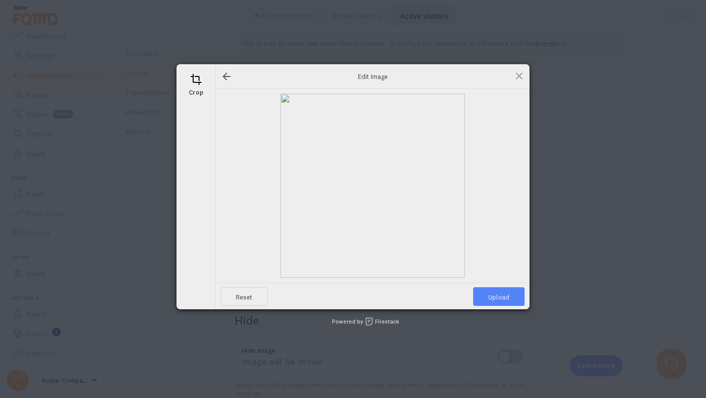
click at [497, 293] on span "Upload" at bounding box center [498, 296] width 51 height 19
type input "[URL][DOMAIN_NAME][DOMAIN_NAME]"
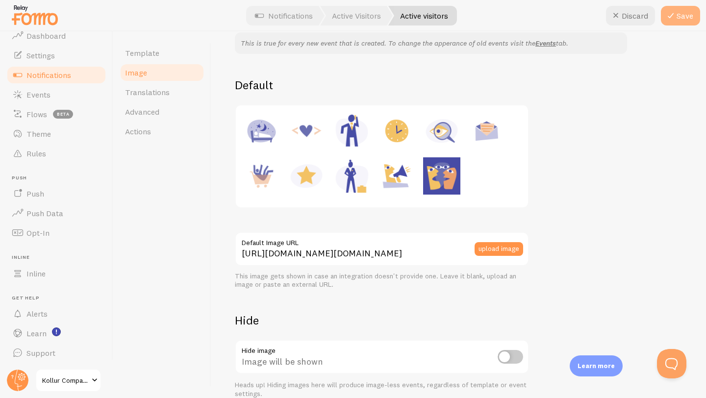
click at [688, 15] on button "Save" at bounding box center [680, 16] width 39 height 20
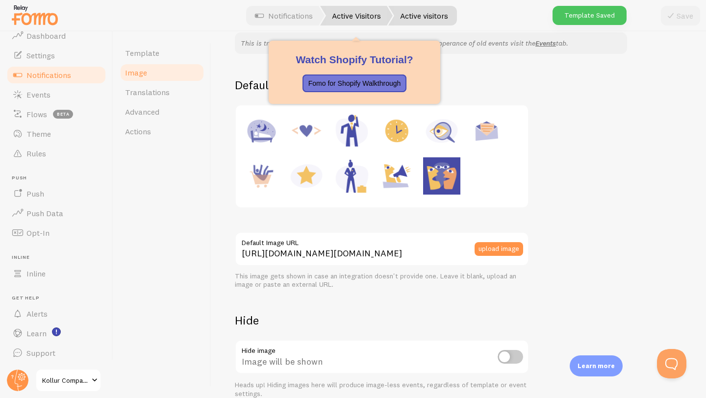
click at [359, 18] on link "Active Visitors" at bounding box center [356, 16] width 73 height 20
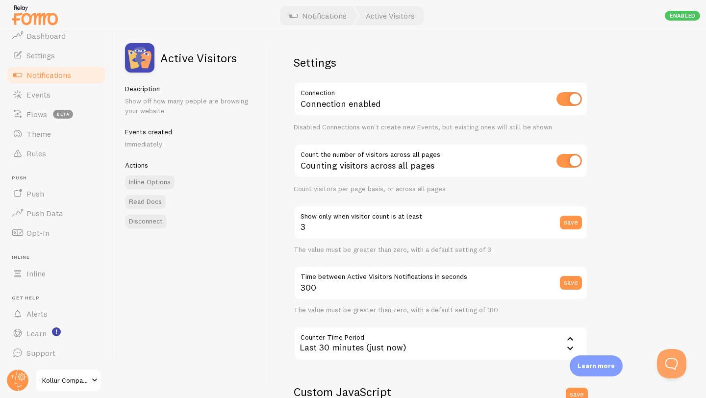
click at [68, 77] on span "Notifications" at bounding box center [48, 75] width 45 height 10
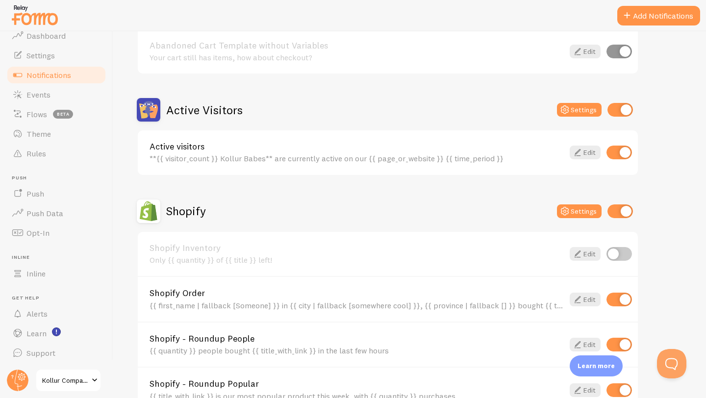
scroll to position [179, 0]
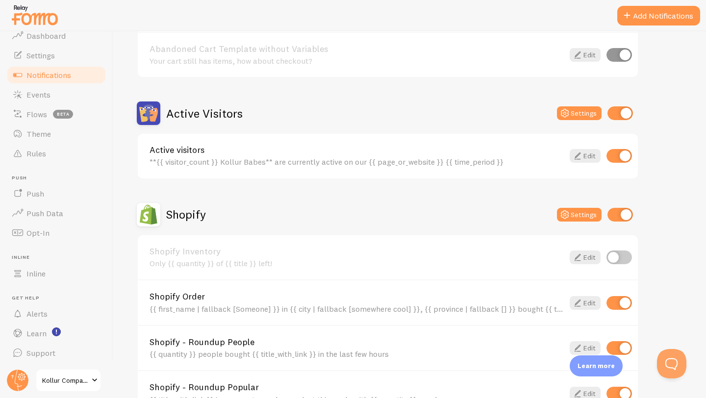
click at [150, 118] on img at bounding box center [149, 113] width 24 height 24
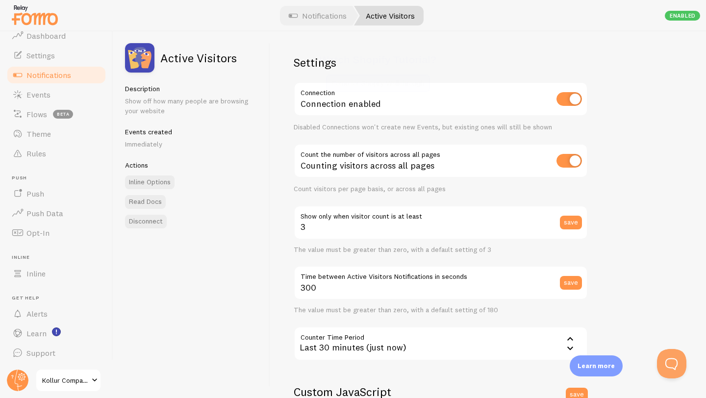
click at [398, 12] on link "Active Visitors" at bounding box center [389, 16] width 70 height 20
click at [321, 14] on link "Notifications" at bounding box center [317, 16] width 81 height 20
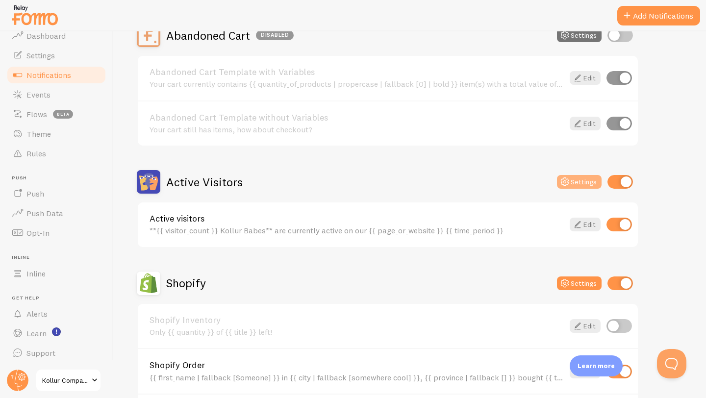
scroll to position [116, 0]
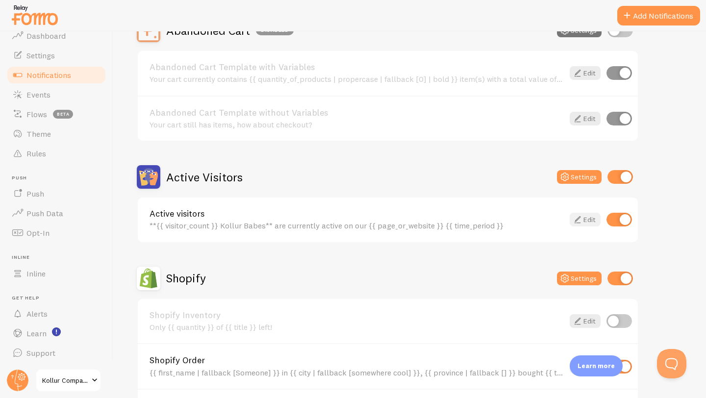
click at [581, 220] on icon at bounding box center [578, 220] width 12 height 12
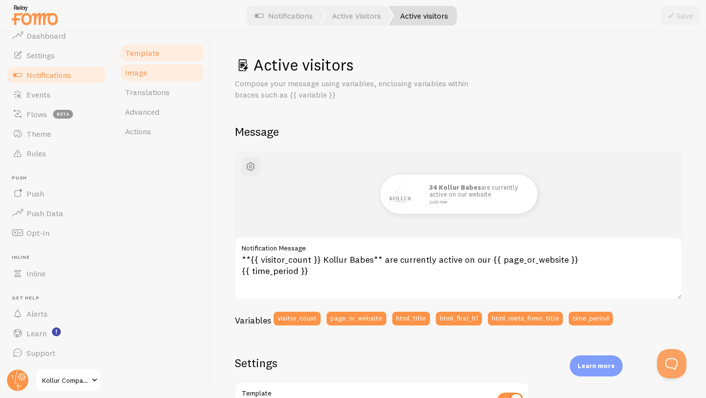
click at [172, 72] on link "Image" at bounding box center [162, 73] width 86 height 20
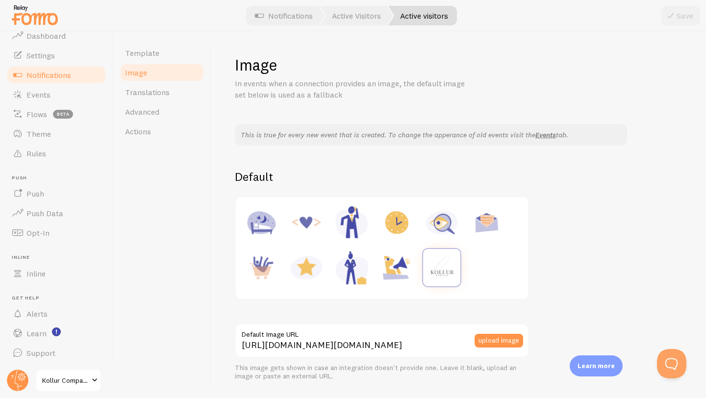
click at [442, 263] on img at bounding box center [441, 267] width 37 height 37
click at [89, 76] on link "Notifications" at bounding box center [56, 75] width 101 height 20
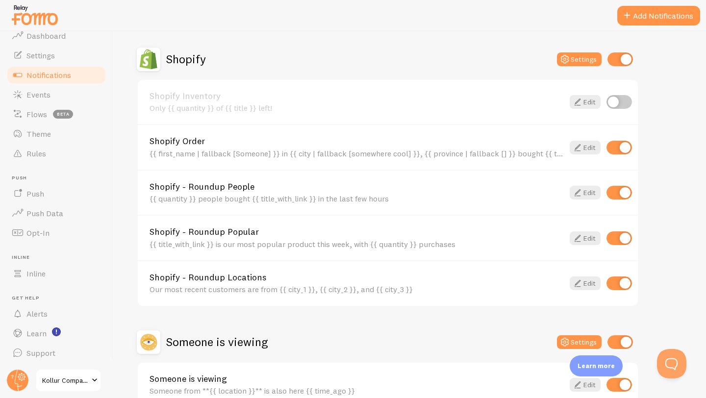
scroll to position [336, 0]
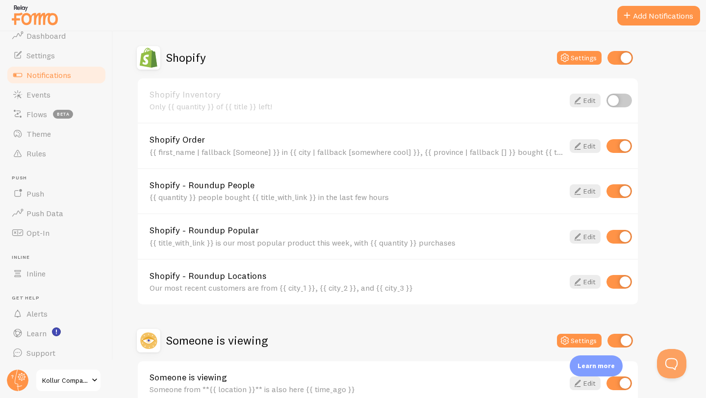
click at [624, 238] on input "checkbox" at bounding box center [618, 237] width 25 height 14
checkbox input "false"
click at [619, 283] on input "checkbox" at bounding box center [618, 282] width 25 height 14
checkbox input "false"
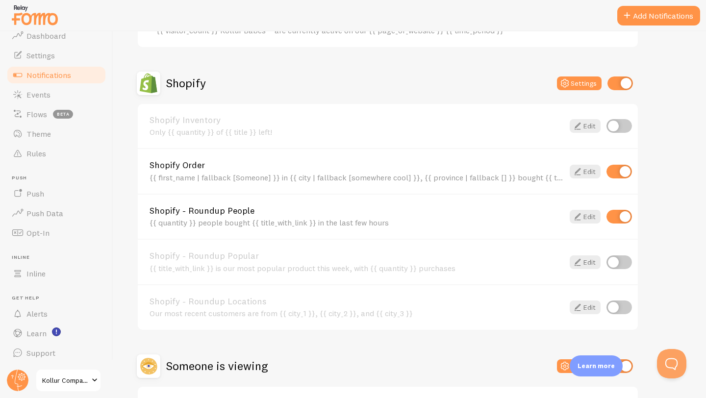
scroll to position [328, 0]
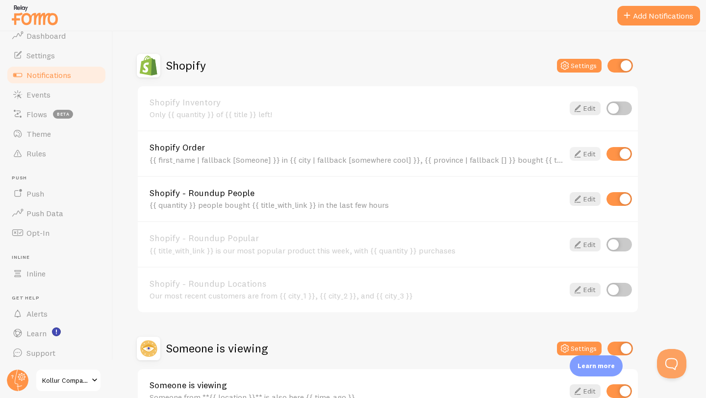
click at [579, 155] on icon at bounding box center [578, 154] width 12 height 12
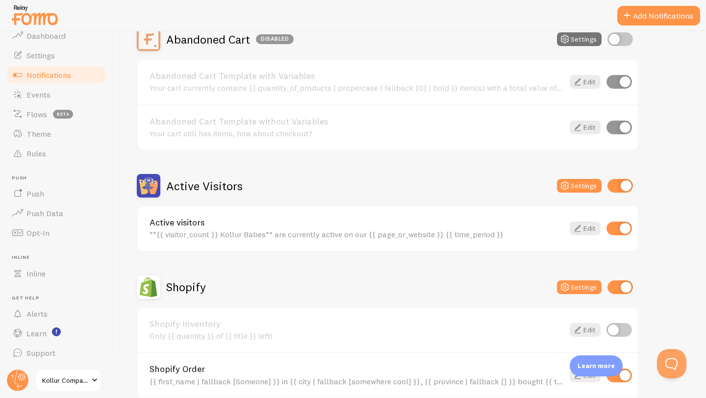
scroll to position [108, 0]
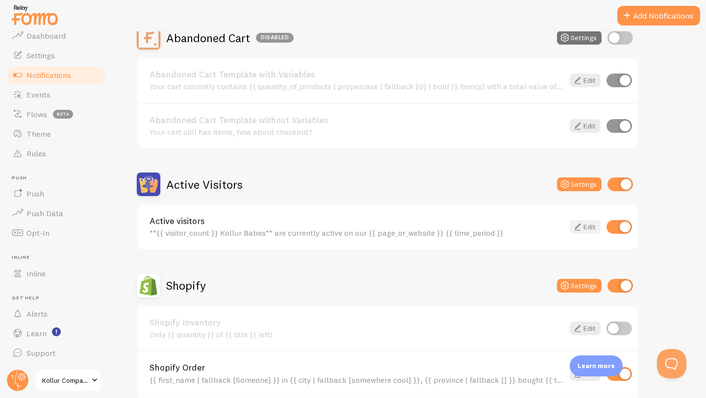
click at [589, 228] on link "Edit" at bounding box center [585, 227] width 31 height 14
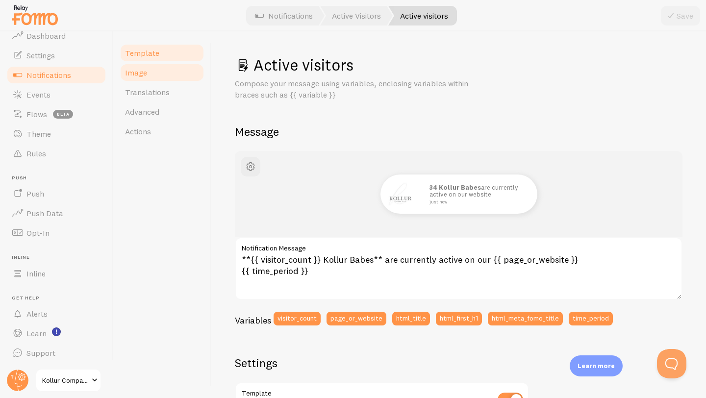
click at [168, 79] on link "Image" at bounding box center [162, 73] width 86 height 20
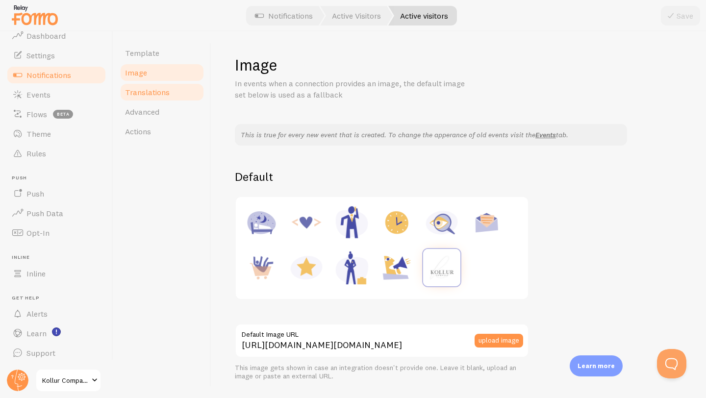
click at [168, 100] on link "Translations" at bounding box center [162, 92] width 86 height 20
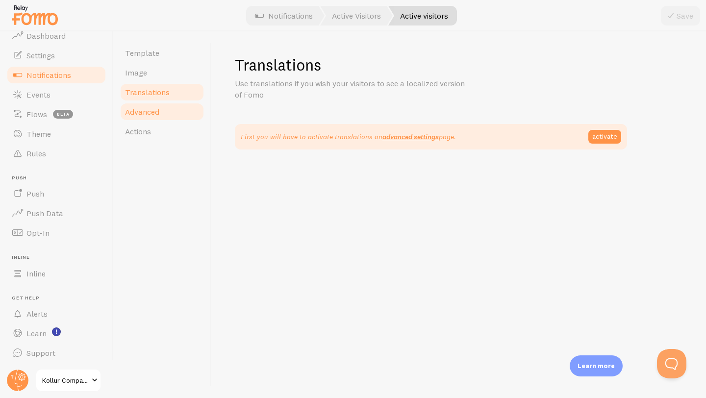
click at [171, 112] on link "Advanced" at bounding box center [162, 112] width 86 height 20
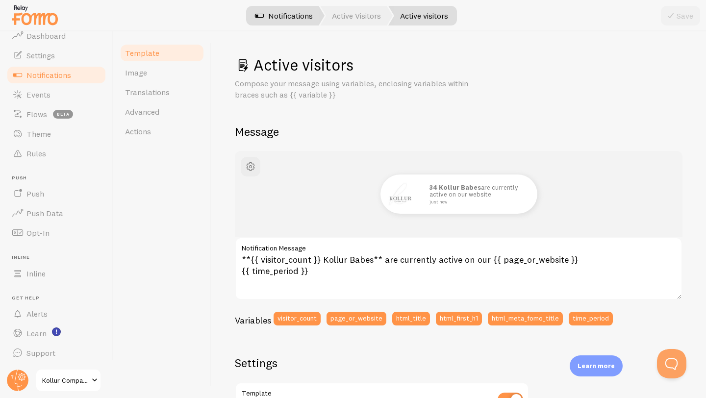
click at [292, 22] on link "Notifications" at bounding box center [283, 16] width 81 height 20
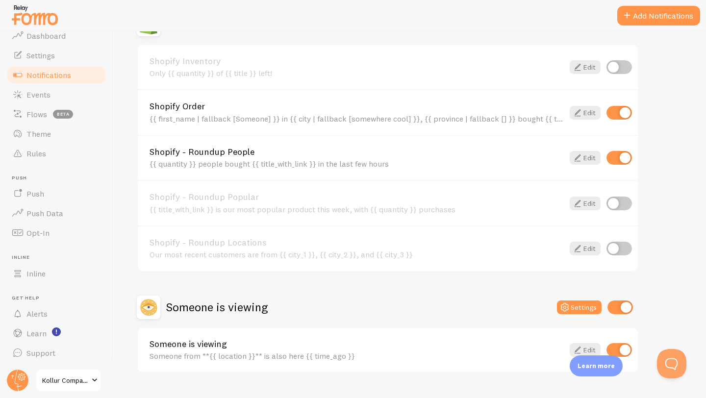
scroll to position [392, 0]
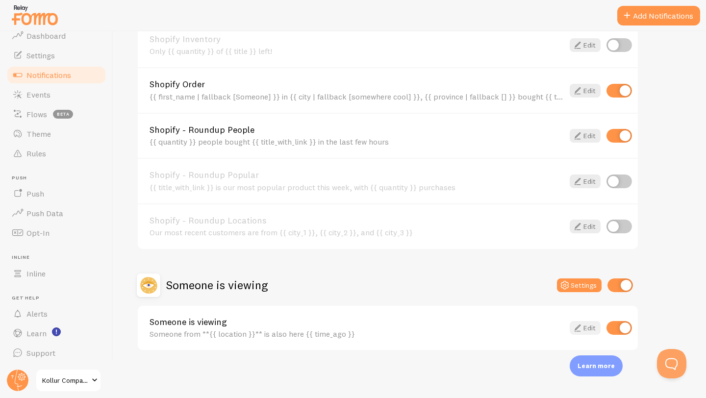
click at [585, 332] on link "Edit" at bounding box center [585, 328] width 31 height 14
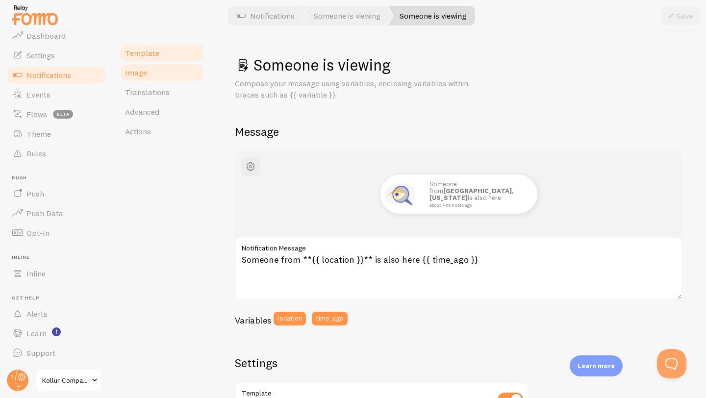
click at [159, 75] on link "Image" at bounding box center [162, 73] width 86 height 20
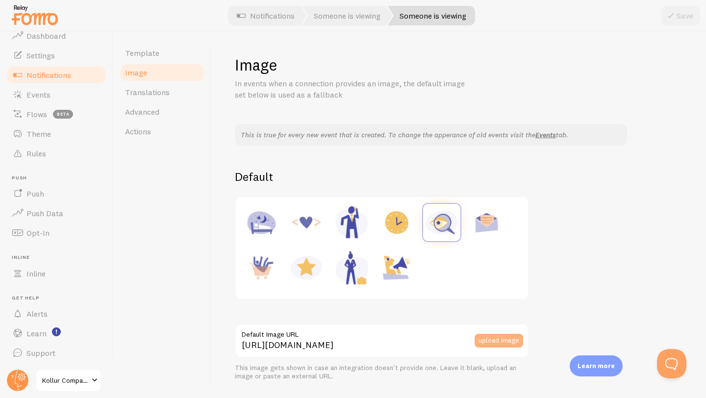
click at [502, 340] on button "upload image" at bounding box center [499, 341] width 49 height 14
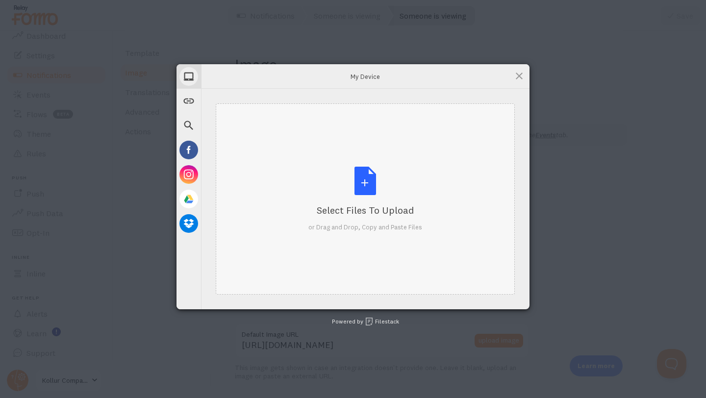
click at [360, 187] on div "Select Files to Upload or Drag and Drop, Copy and Paste Files" at bounding box center [365, 199] width 114 height 65
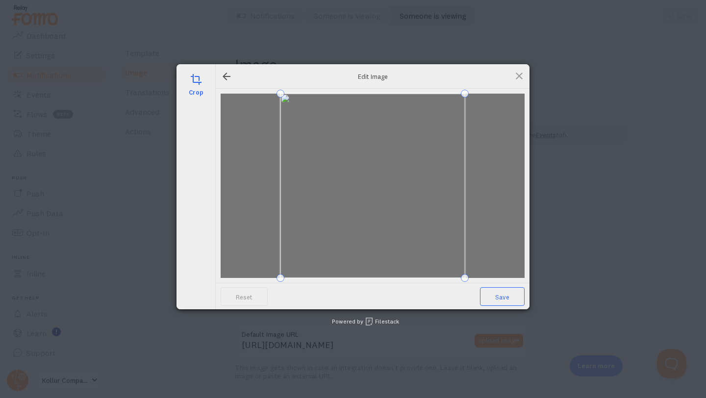
click at [495, 292] on span "Save" at bounding box center [502, 296] width 45 height 19
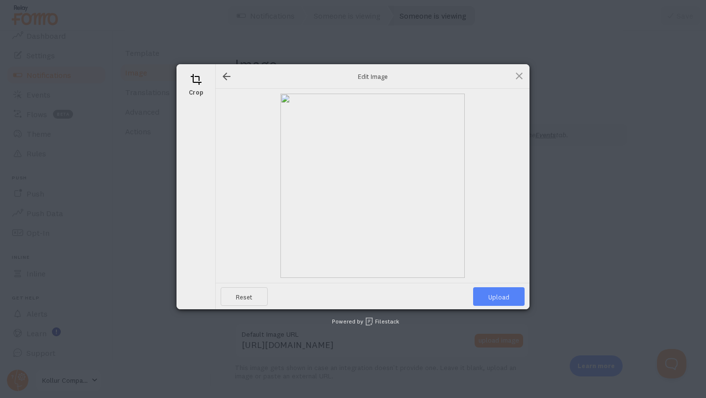
click at [500, 295] on span "Upload" at bounding box center [498, 296] width 51 height 19
type input "[URL][DOMAIN_NAME][DOMAIN_NAME]"
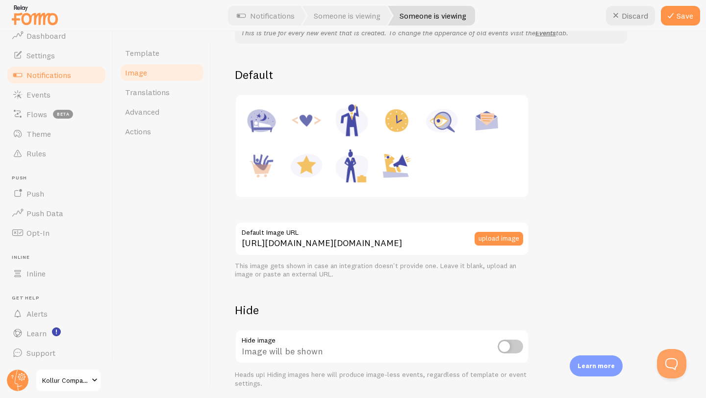
scroll to position [103, 0]
click at [675, 16] on icon at bounding box center [671, 16] width 12 height 12
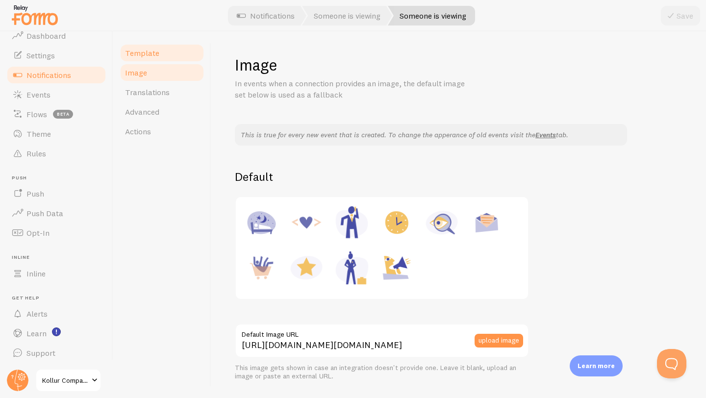
click at [171, 57] on link "Template" at bounding box center [162, 53] width 86 height 20
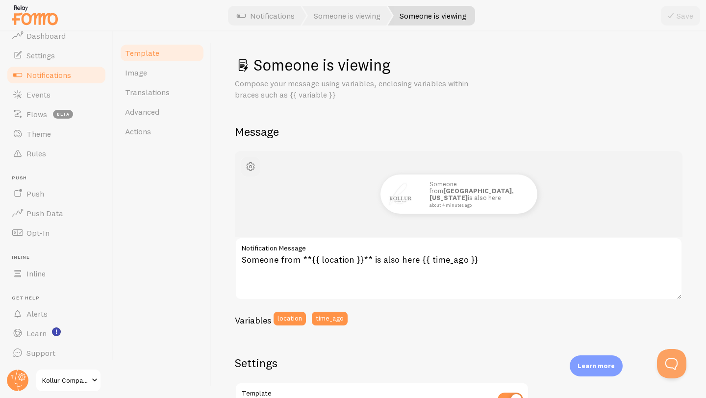
click at [252, 167] on span "button" at bounding box center [251, 167] width 12 height 12
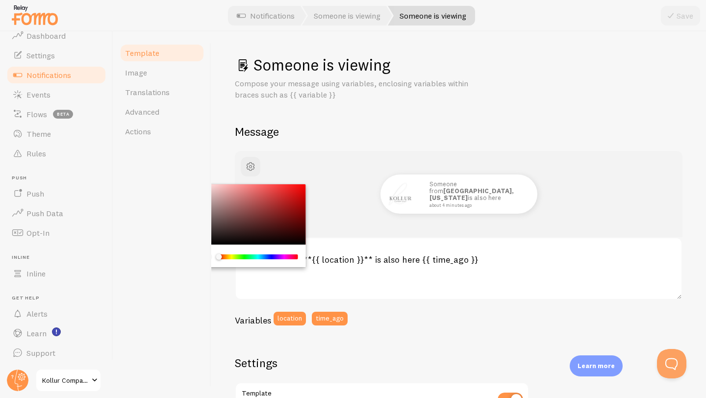
click at [200, 156] on div "Template Image Translations Advanced Actions" at bounding box center [162, 214] width 98 height 367
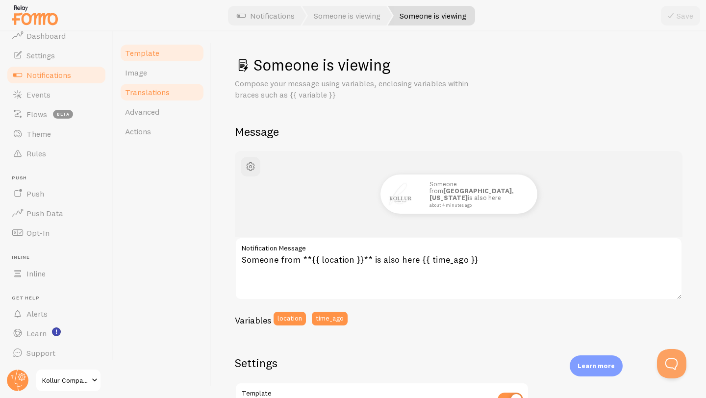
click at [166, 96] on span "Translations" at bounding box center [147, 92] width 45 height 10
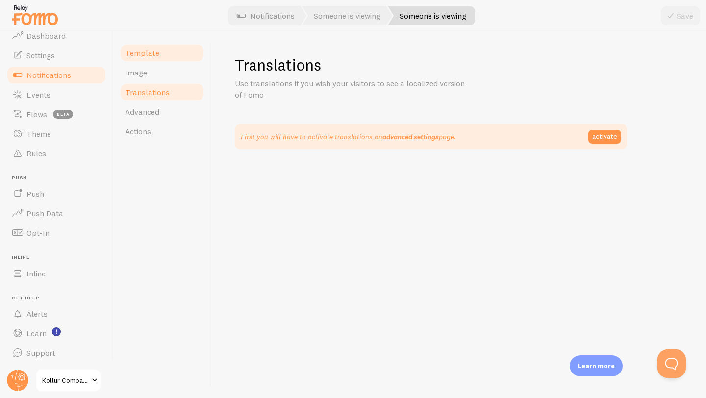
click at [167, 52] on link "Template" at bounding box center [162, 53] width 86 height 20
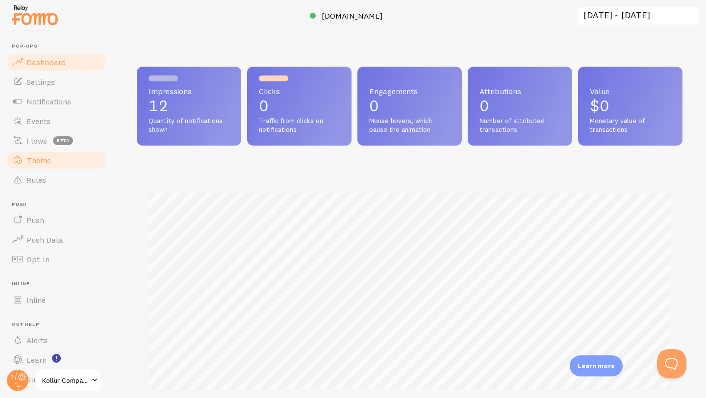
click at [50, 161] on link "Theme" at bounding box center [56, 160] width 101 height 20
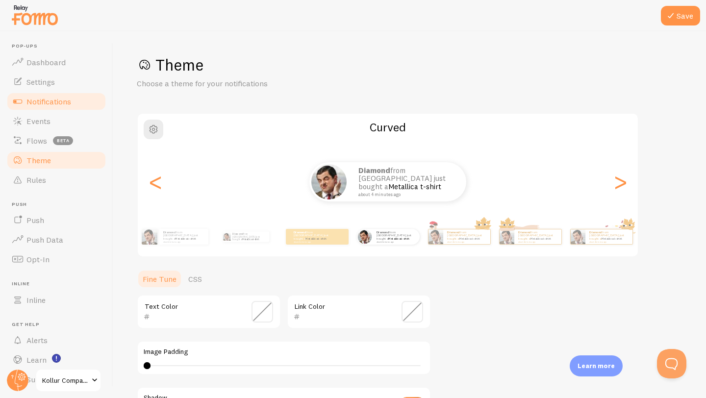
click at [59, 99] on span "Notifications" at bounding box center [48, 102] width 45 height 10
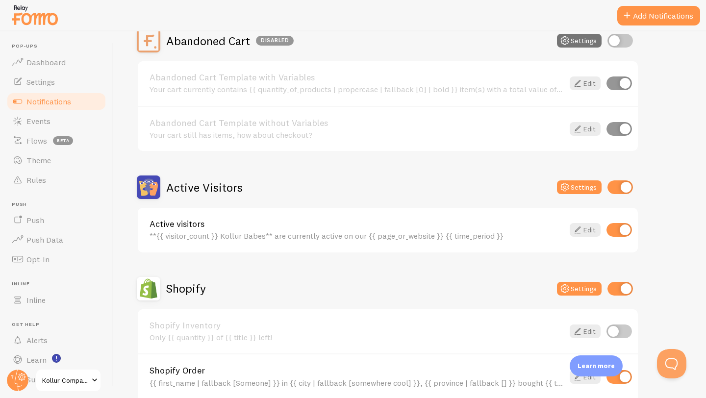
scroll to position [136, 0]
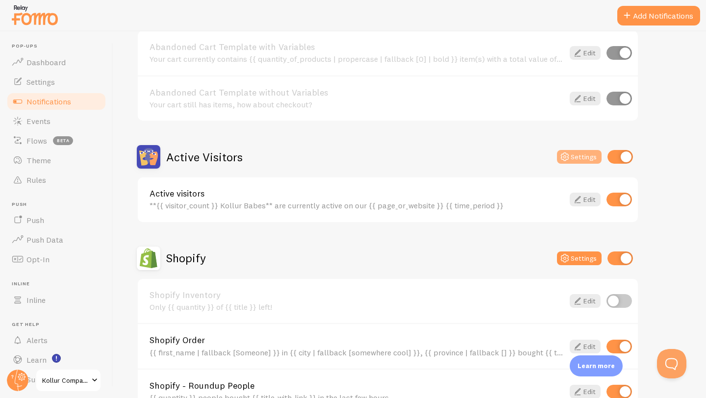
click at [578, 159] on button "Settings" at bounding box center [579, 157] width 45 height 14
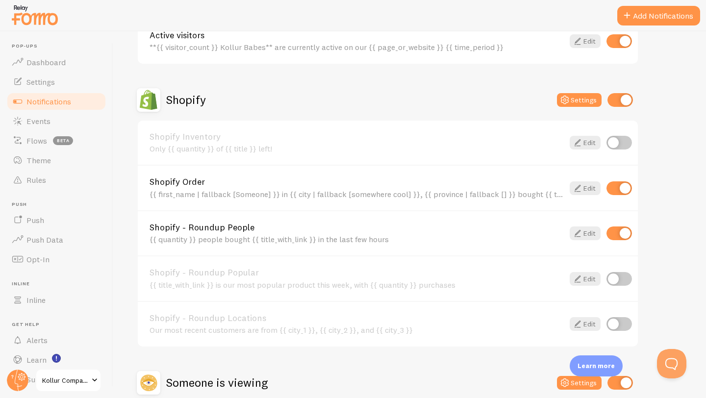
scroll to position [392, 0]
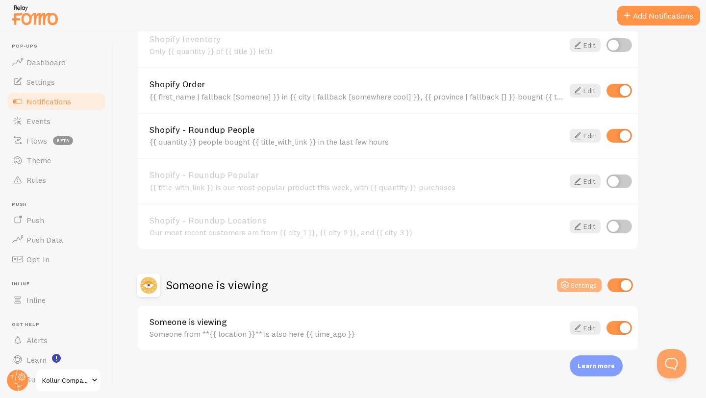
click at [586, 285] on button "Settings" at bounding box center [579, 285] width 45 height 14
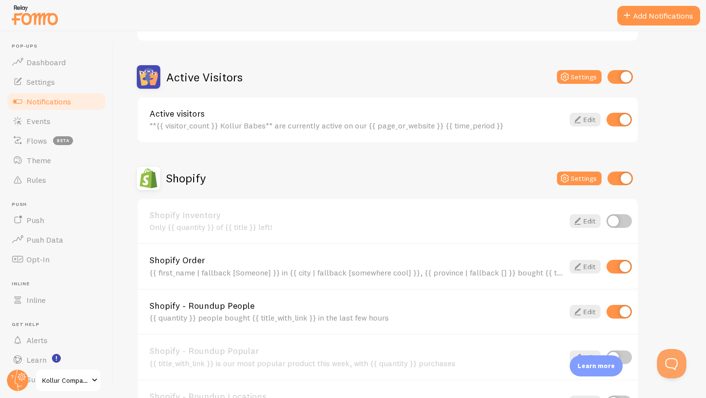
scroll to position [218, 0]
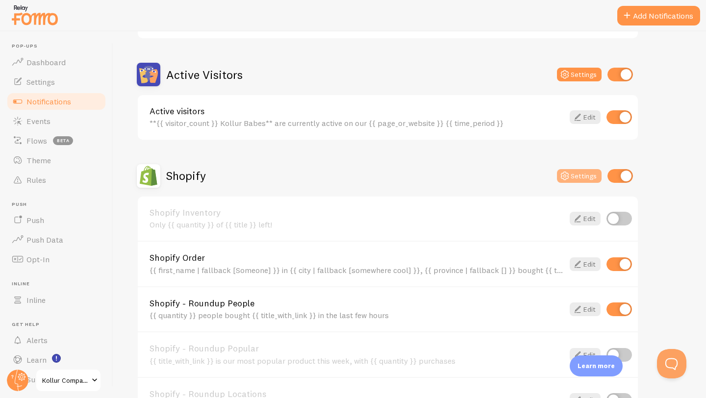
click at [569, 174] on icon at bounding box center [565, 176] width 12 height 12
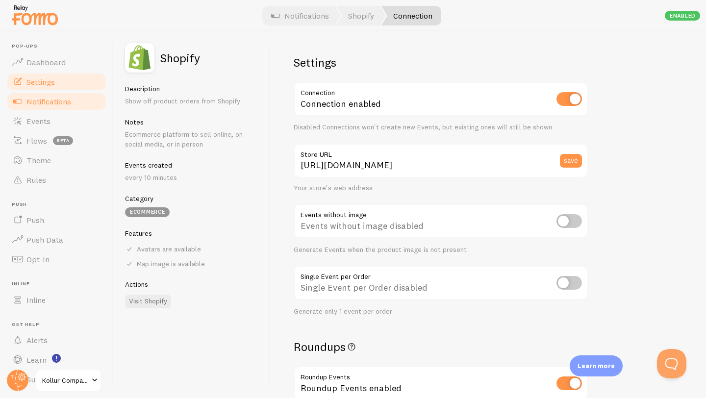
click at [46, 85] on span "Settings" at bounding box center [40, 82] width 28 height 10
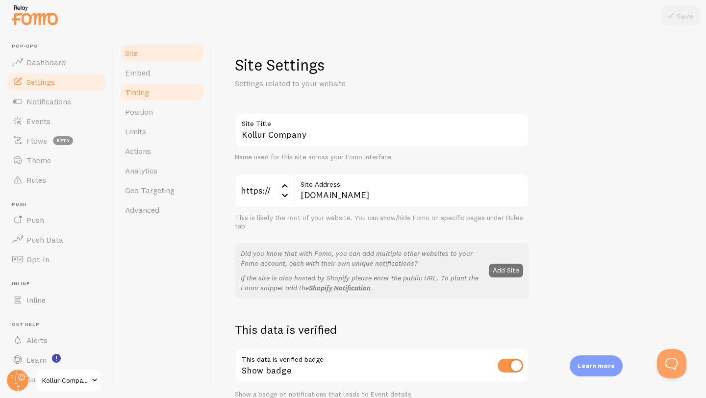
click at [174, 93] on link "Timing" at bounding box center [162, 92] width 86 height 20
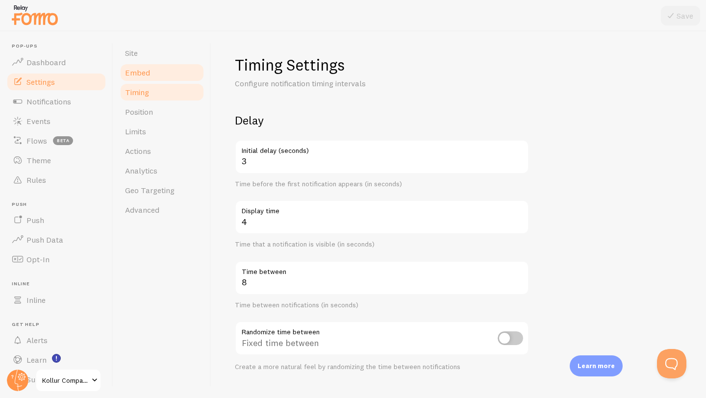
click at [177, 70] on link "Embed" at bounding box center [162, 73] width 86 height 20
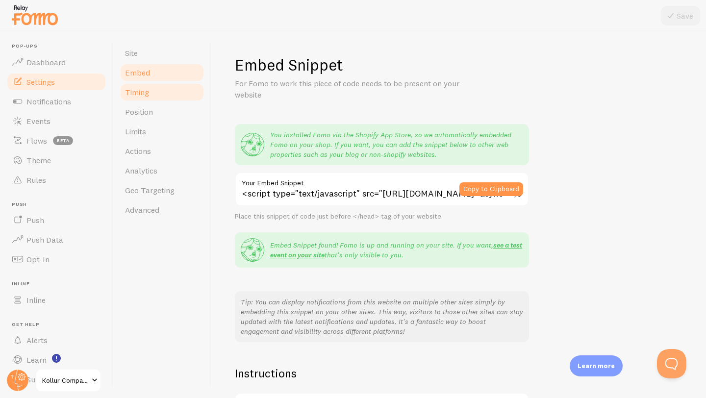
click at [150, 96] on link "Timing" at bounding box center [162, 92] width 86 height 20
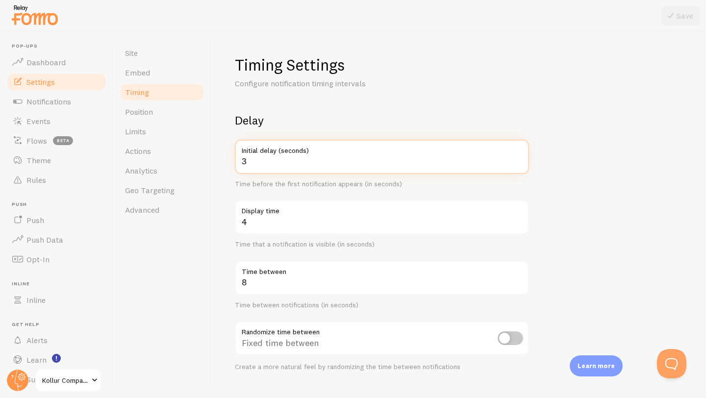
click at [265, 165] on input "3" at bounding box center [382, 157] width 294 height 34
click at [518, 159] on input "4" at bounding box center [382, 157] width 294 height 34
type input "5"
click at [518, 159] on input "5" at bounding box center [382, 157] width 294 height 34
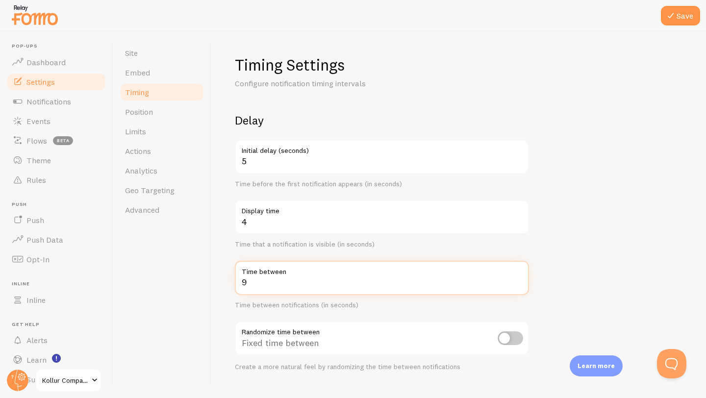
click at [520, 281] on input "9" at bounding box center [382, 278] width 294 height 34
click at [520, 281] on input "10" at bounding box center [382, 278] width 294 height 34
click at [520, 281] on input "11" at bounding box center [382, 278] width 294 height 34
click at [520, 281] on input "12" at bounding box center [382, 278] width 294 height 34
click at [520, 281] on input "13" at bounding box center [382, 278] width 294 height 34
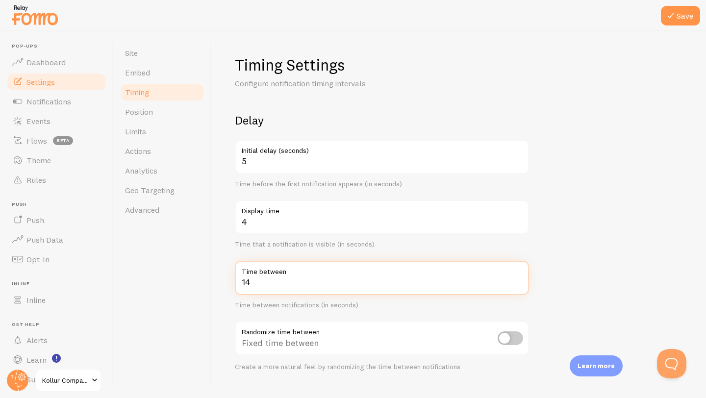
click at [520, 281] on input "14" at bounding box center [382, 278] width 294 height 34
type input "15"
click at [520, 281] on input "15" at bounding box center [382, 278] width 294 height 34
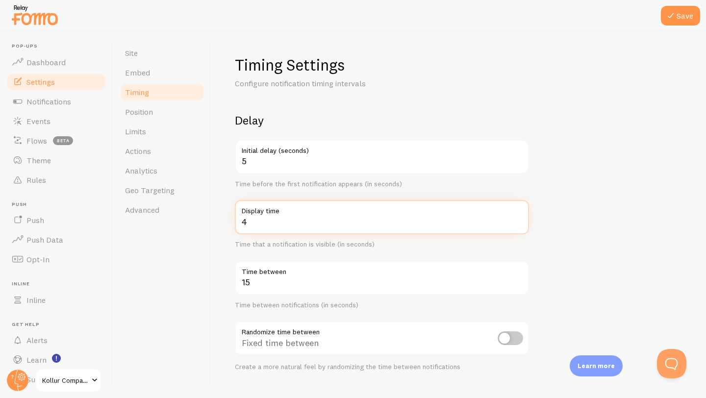
click at [339, 227] on input "4" at bounding box center [382, 217] width 294 height 34
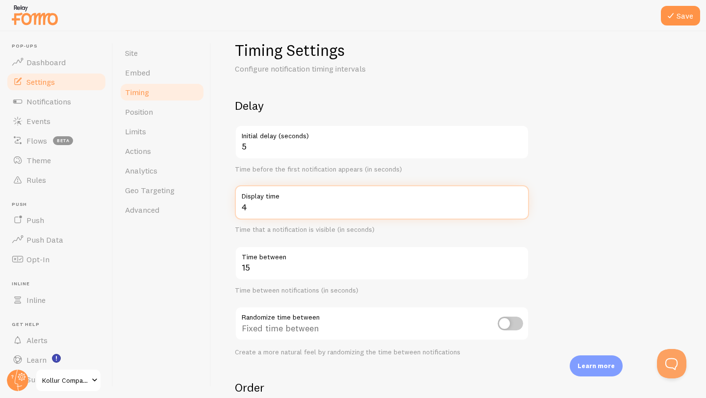
scroll to position [1, 0]
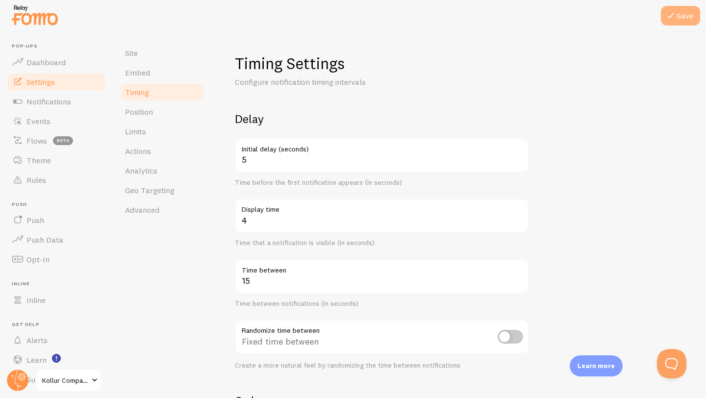
click at [677, 18] on button "Save" at bounding box center [680, 16] width 39 height 20
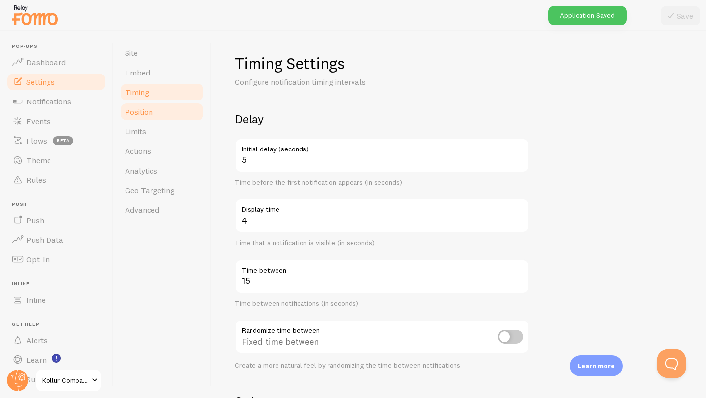
click at [161, 117] on link "Position" at bounding box center [162, 112] width 86 height 20
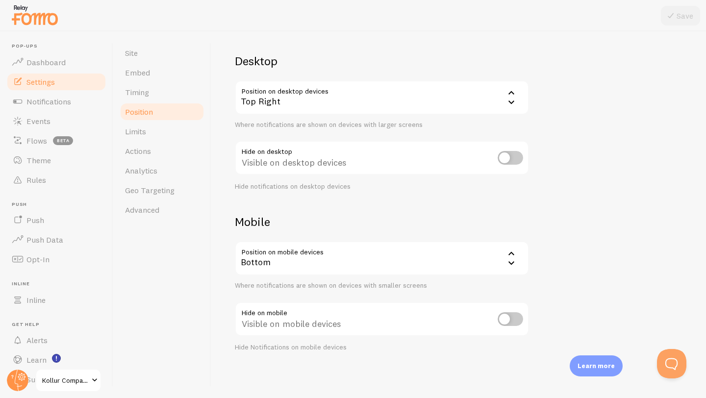
scroll to position [60, 0]
click at [148, 135] on link "Limits" at bounding box center [162, 132] width 86 height 20
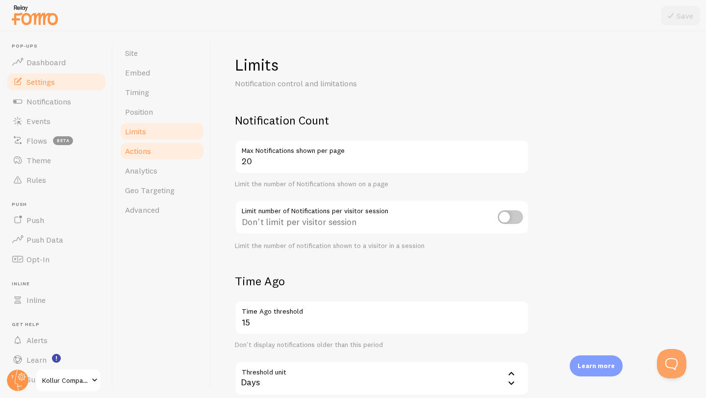
click at [149, 157] on link "Actions" at bounding box center [162, 151] width 86 height 20
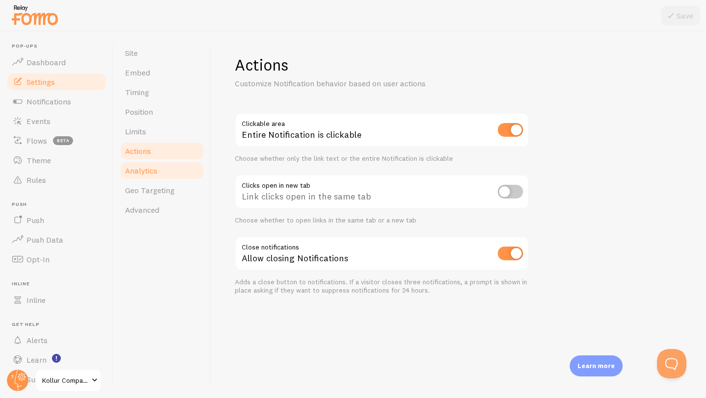
click at [175, 175] on link "Analytics" at bounding box center [162, 171] width 86 height 20
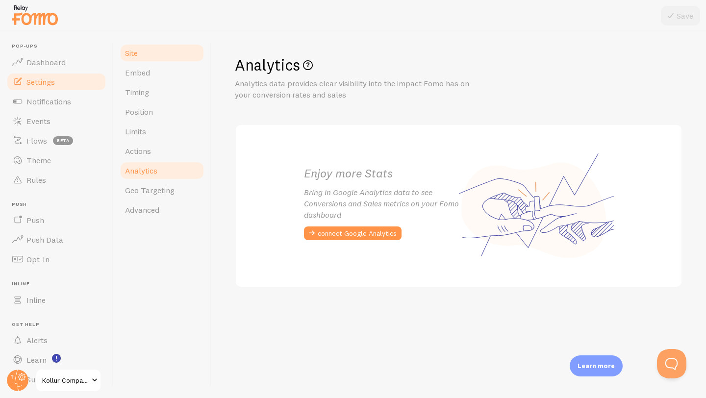
click at [153, 54] on link "Site" at bounding box center [162, 53] width 86 height 20
